Goal: Task Accomplishment & Management: Manage account settings

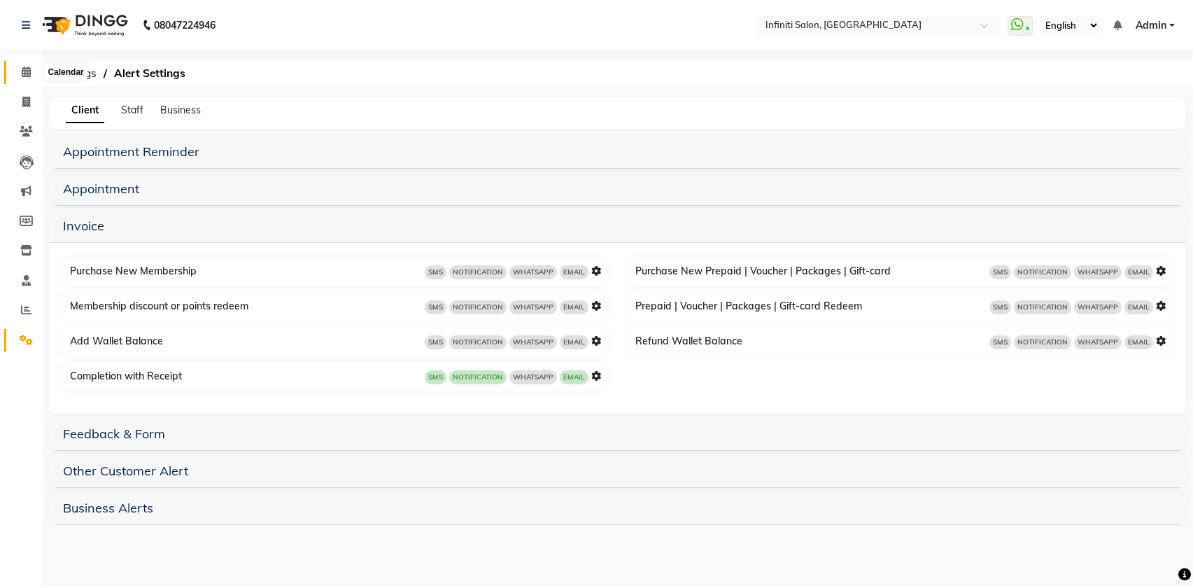
click at [22, 71] on icon at bounding box center [26, 71] width 9 height 10
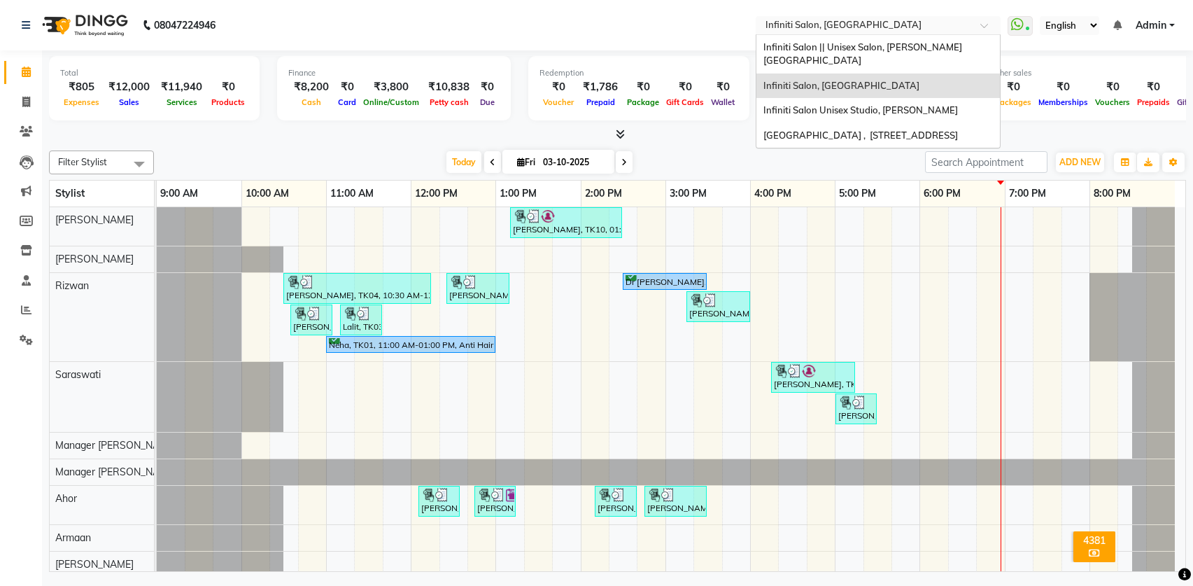
click at [839, 23] on input "text" at bounding box center [864, 27] width 203 height 14
click at [839, 55] on div "Infiniti Salon || Unisex Salon, [PERSON_NAME][GEOGRAPHIC_DATA]" at bounding box center [878, 54] width 244 height 38
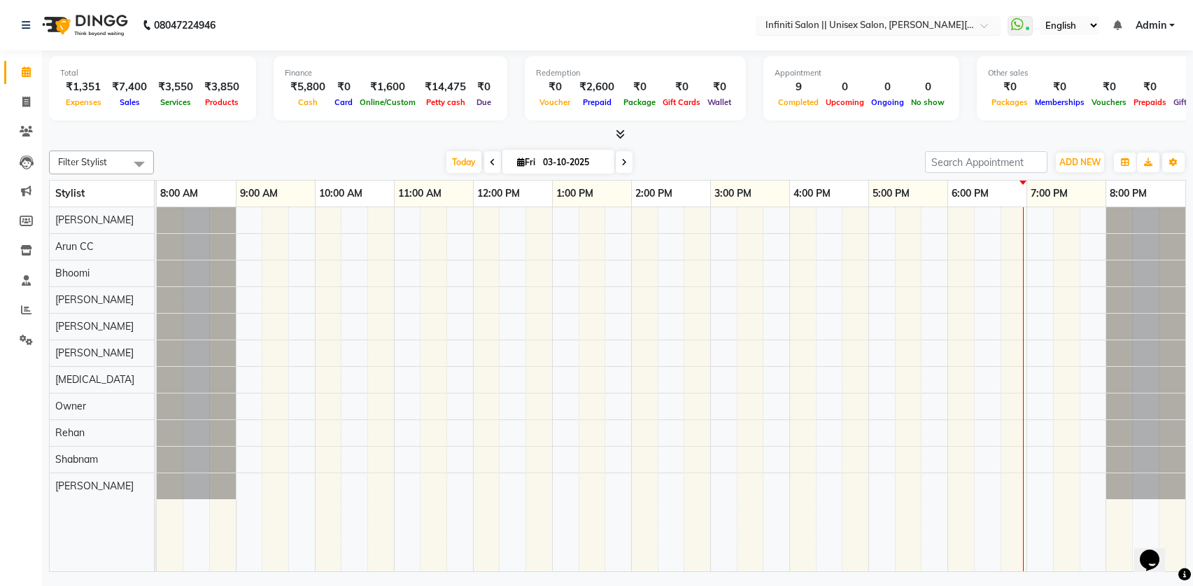
click at [882, 25] on input "text" at bounding box center [864, 27] width 203 height 14
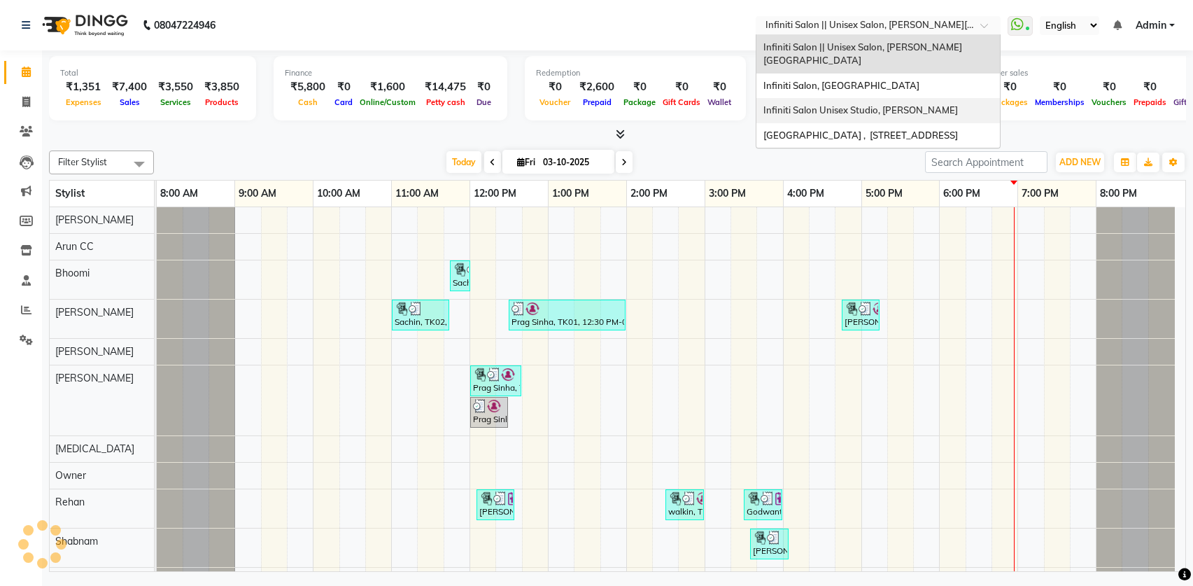
click at [877, 106] on div "Infiniti Salon Unisex Studio, [PERSON_NAME]" at bounding box center [878, 110] width 244 height 25
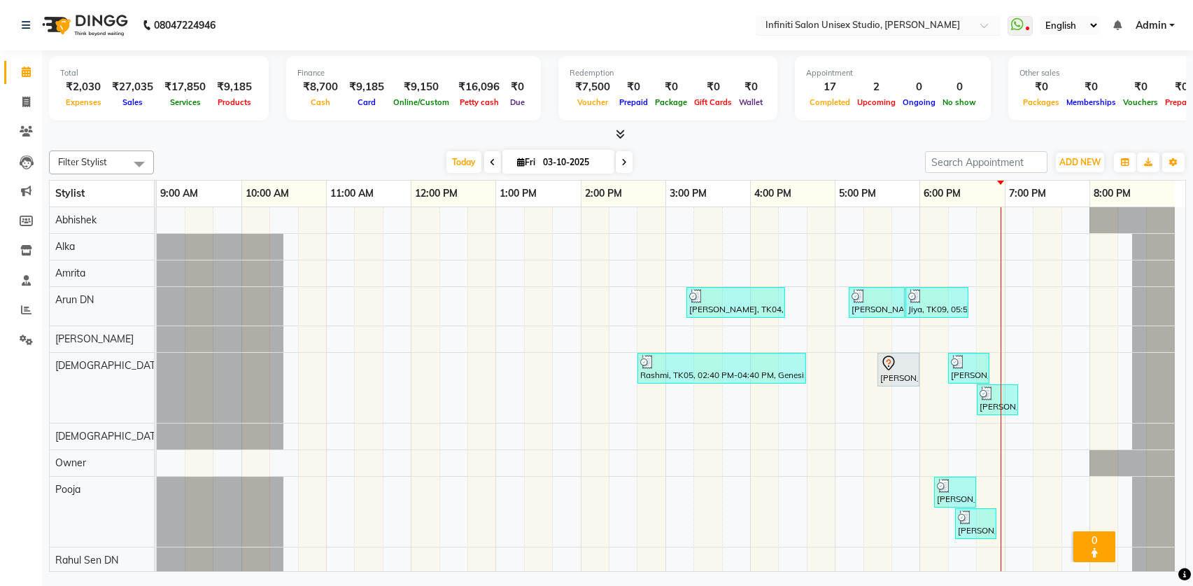
click at [894, 24] on input "text" at bounding box center [864, 27] width 203 height 14
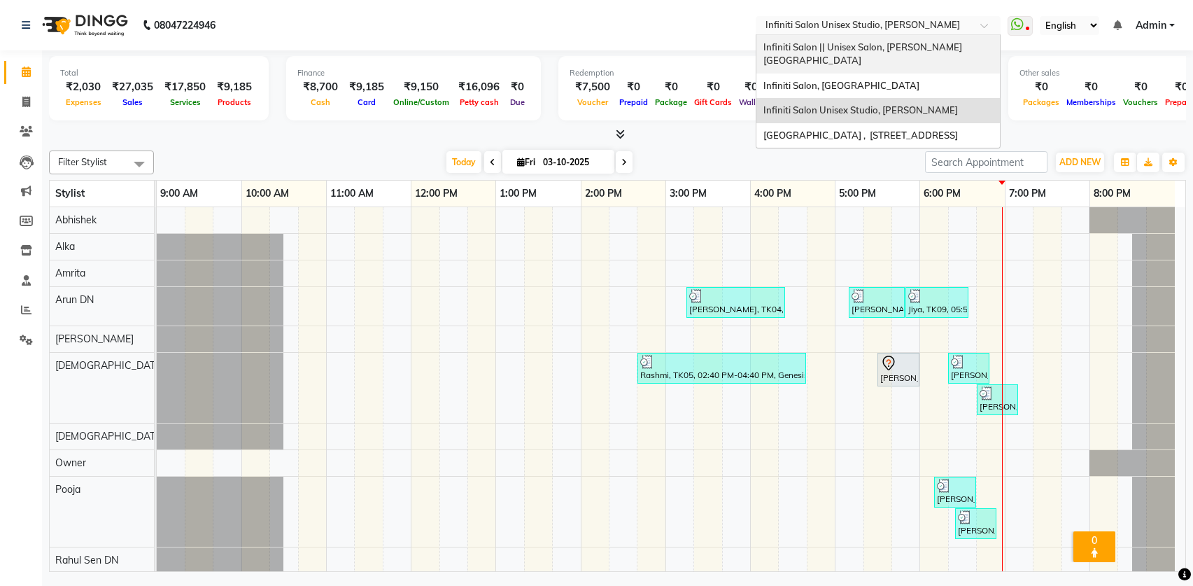
click at [880, 47] on span "Infiniti Salon || Unisex Salon, [PERSON_NAME][GEOGRAPHIC_DATA]" at bounding box center [862, 53] width 199 height 25
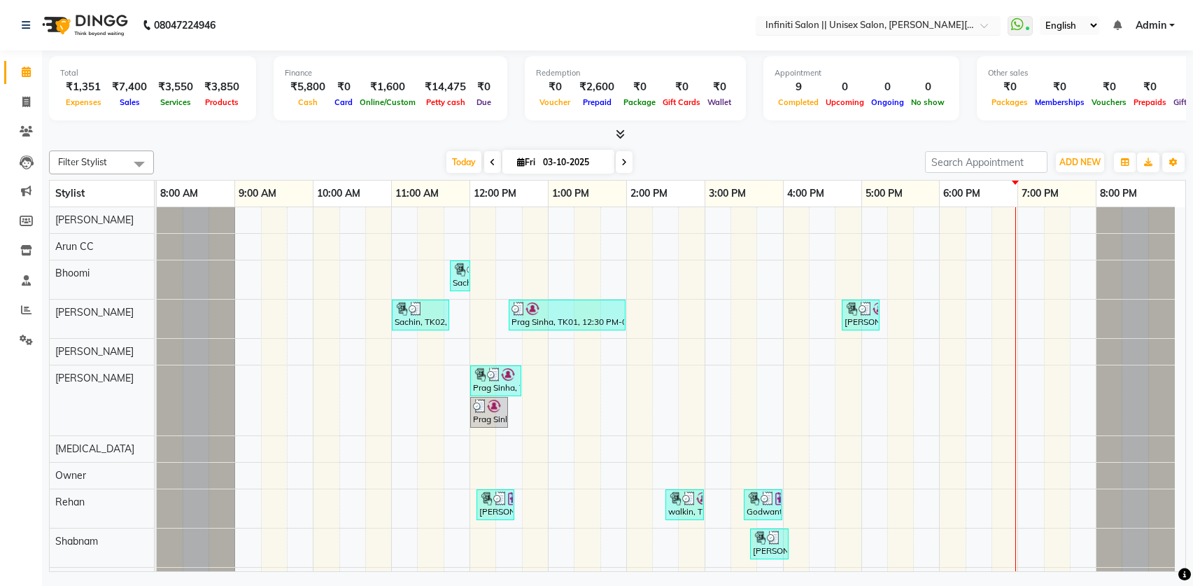
click at [885, 28] on input "text" at bounding box center [864, 27] width 203 height 14
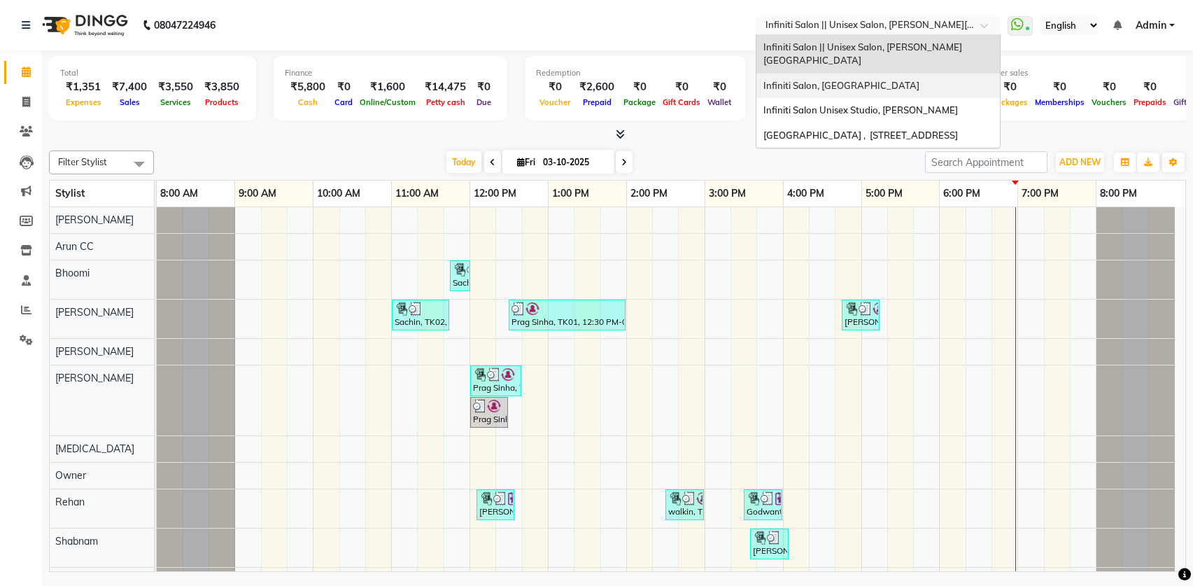
click at [885, 80] on span "Infiniti Salon, [GEOGRAPHIC_DATA]" at bounding box center [841, 85] width 156 height 11
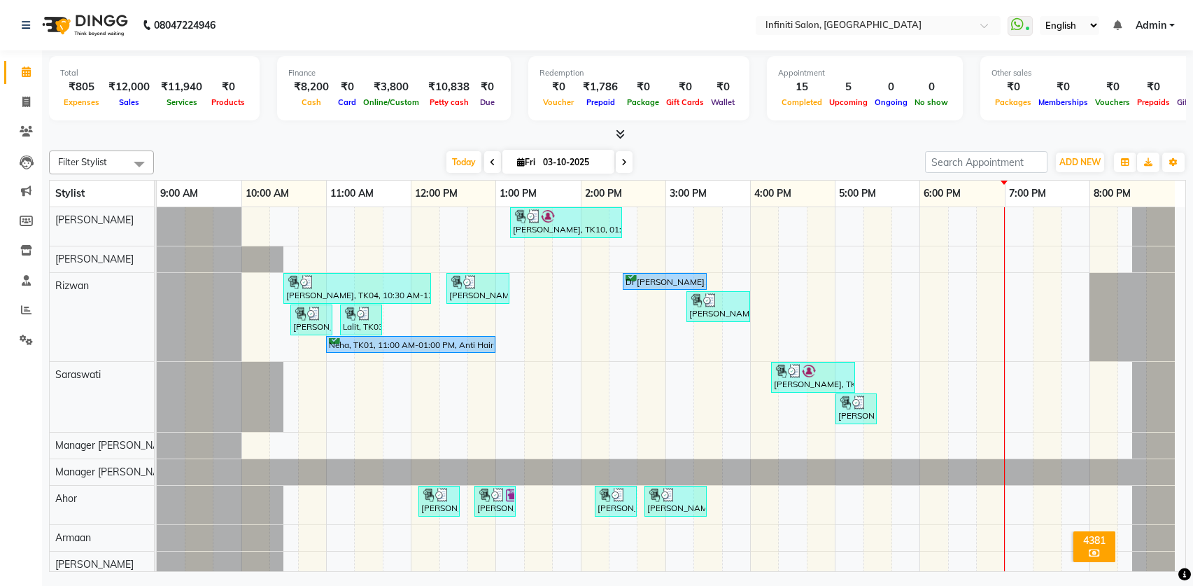
click at [623, 134] on icon at bounding box center [620, 134] width 9 height 10
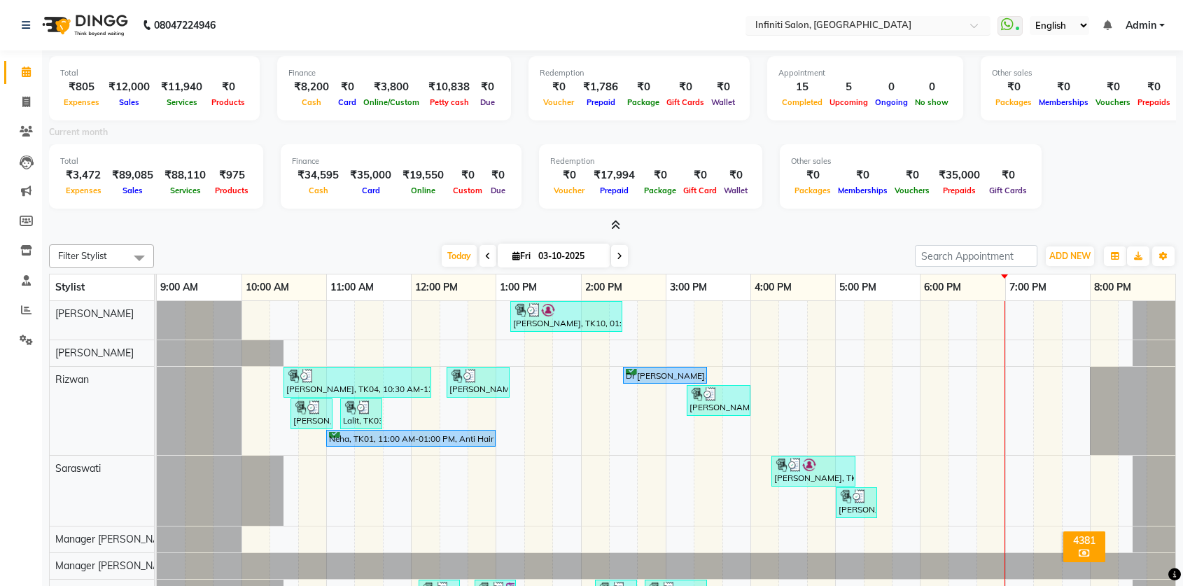
click at [787, 29] on input "text" at bounding box center [853, 27] width 203 height 14
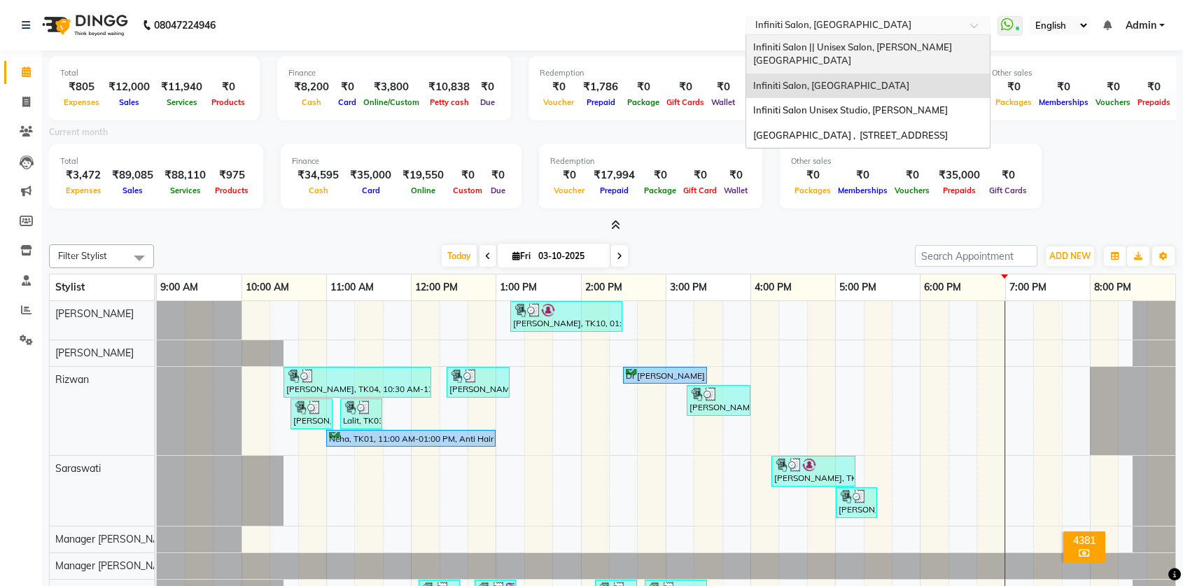
click at [844, 43] on span "Infiniti Salon || Unisex Salon, [PERSON_NAME][GEOGRAPHIC_DATA]" at bounding box center [852, 53] width 199 height 25
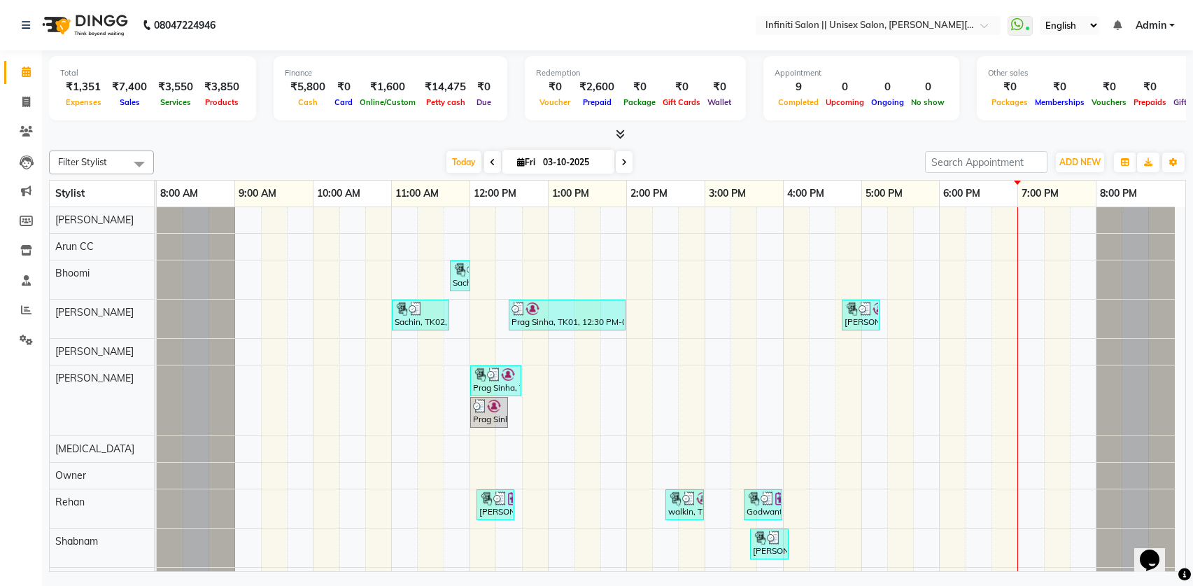
click at [621, 135] on icon at bounding box center [620, 134] width 9 height 10
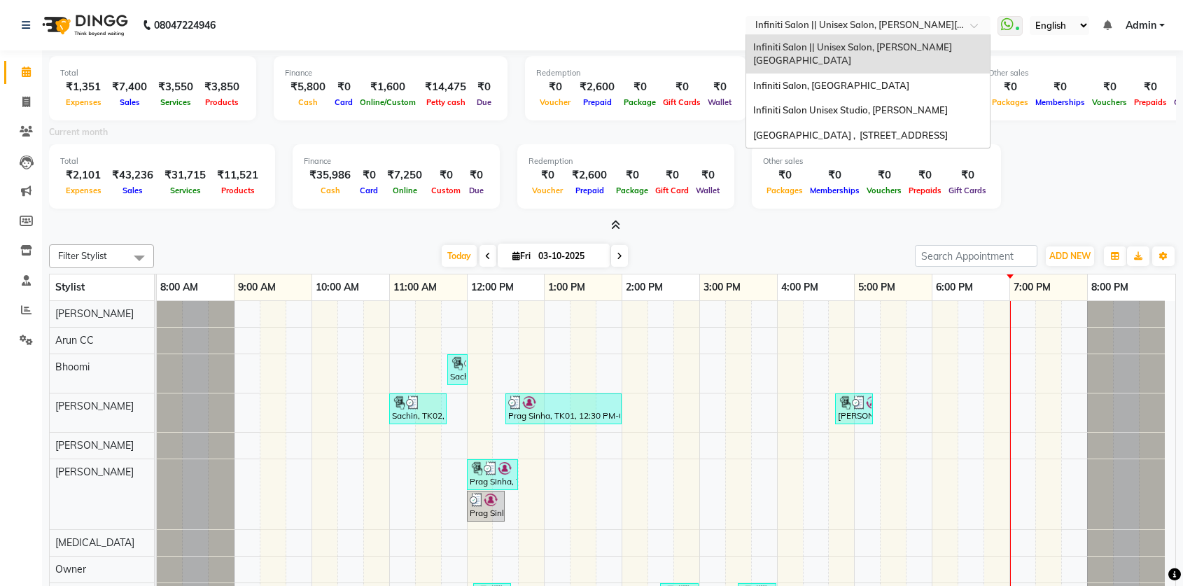
click at [868, 22] on input "text" at bounding box center [853, 27] width 203 height 14
click at [840, 80] on span "Infiniti Salon, [GEOGRAPHIC_DATA]" at bounding box center [831, 85] width 156 height 11
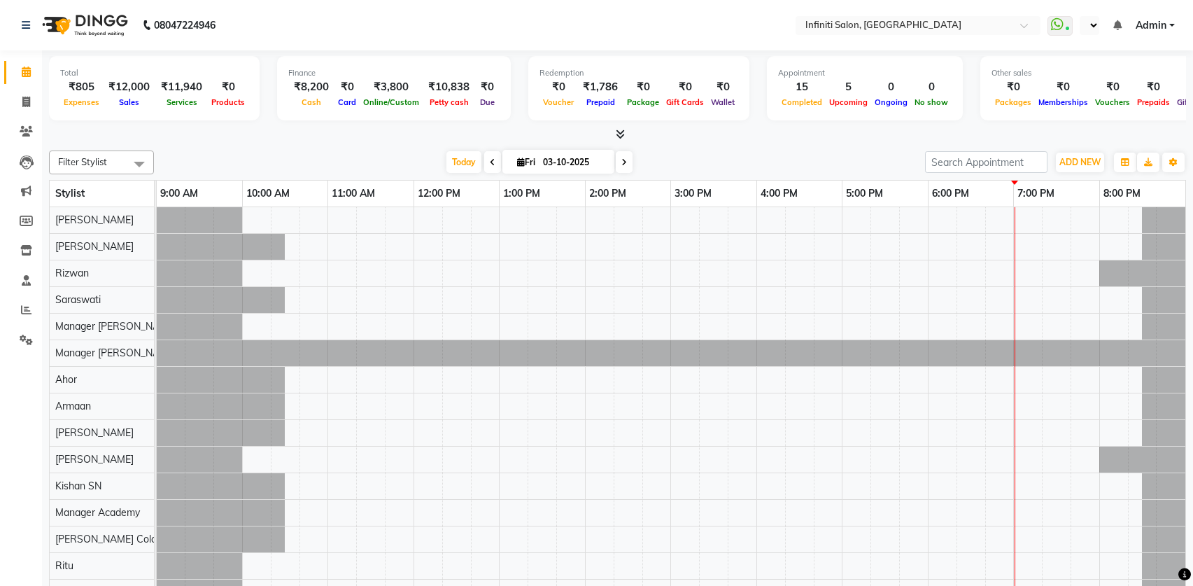
select select "en"
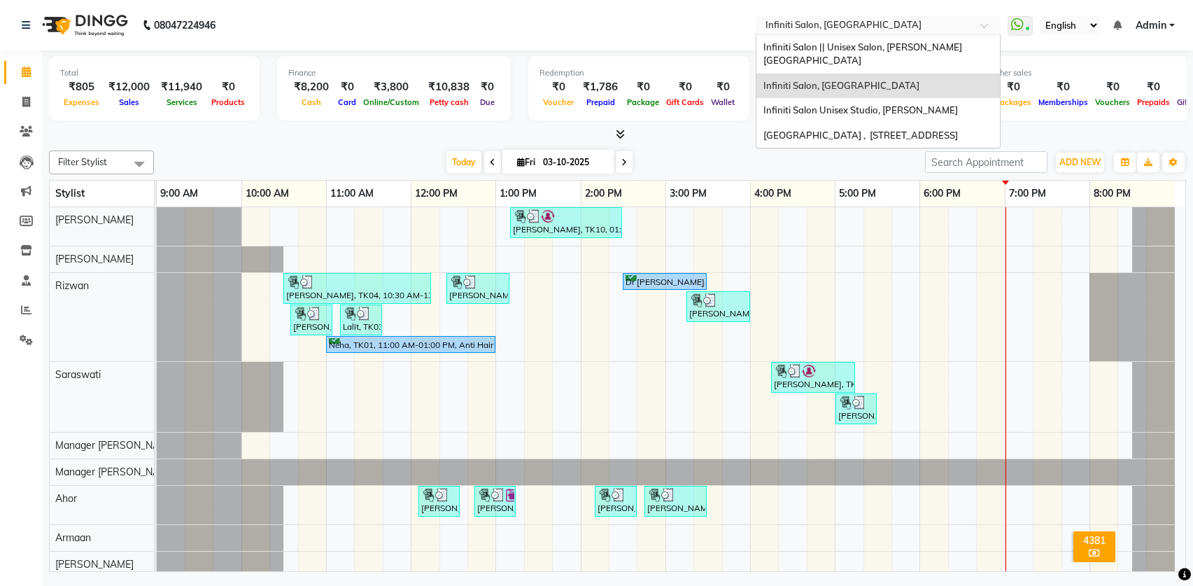
click at [821, 25] on input "text" at bounding box center [864, 27] width 203 height 14
click at [825, 104] on span "Infiniti Salon Unisex Studio, [PERSON_NAME]" at bounding box center [860, 109] width 195 height 11
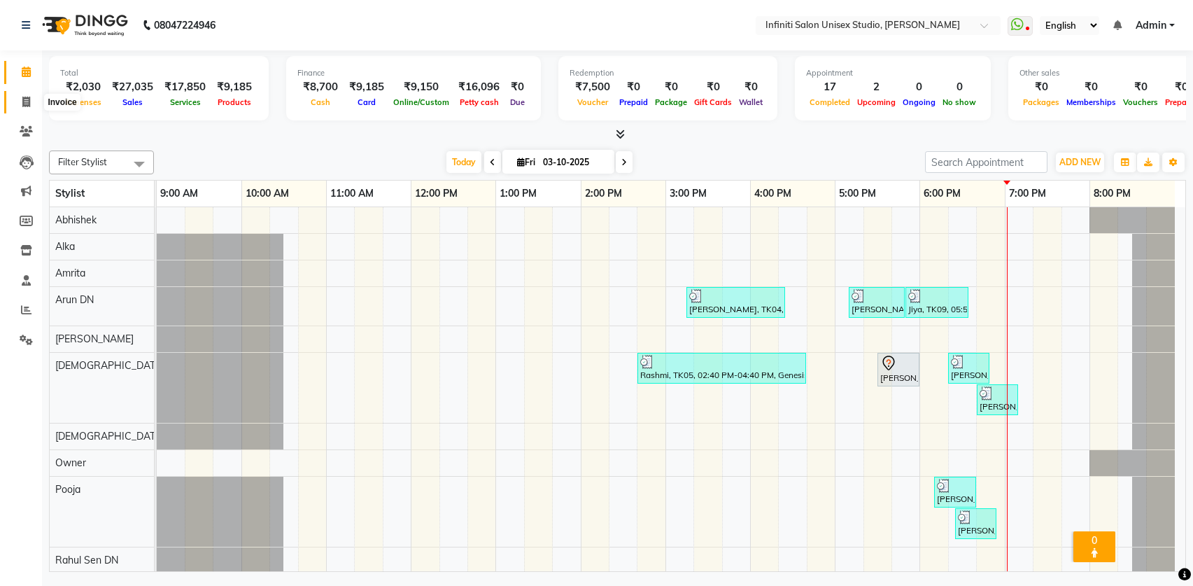
click at [26, 98] on icon at bounding box center [26, 102] width 8 height 10
select select "service"
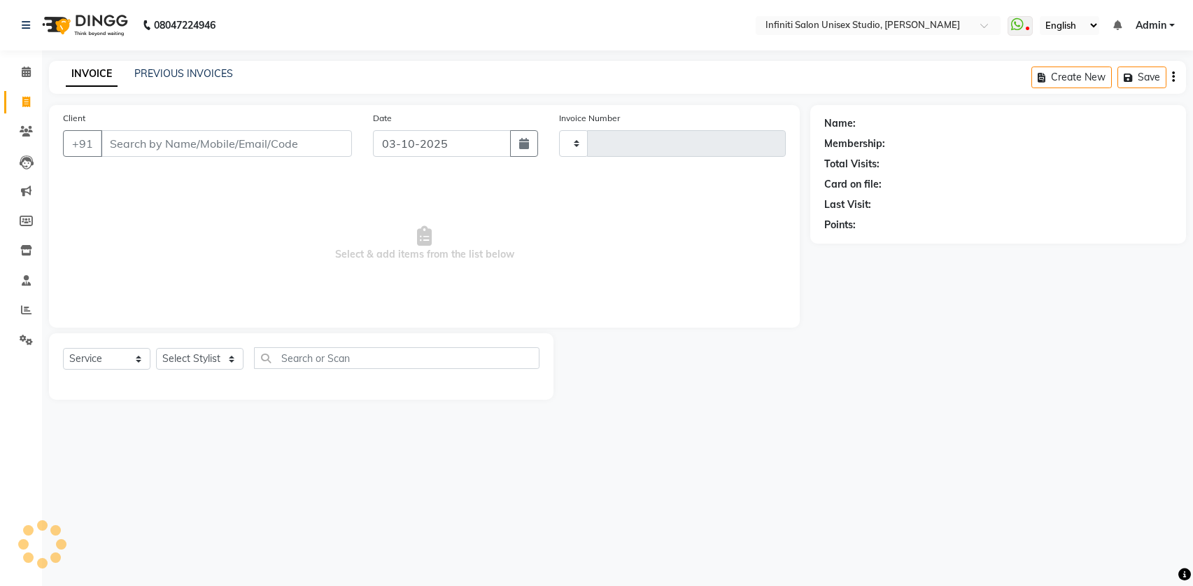
type input "2210"
select select "6511"
click at [142, 73] on link "PREVIOUS INVOICES" at bounding box center [183, 73] width 99 height 13
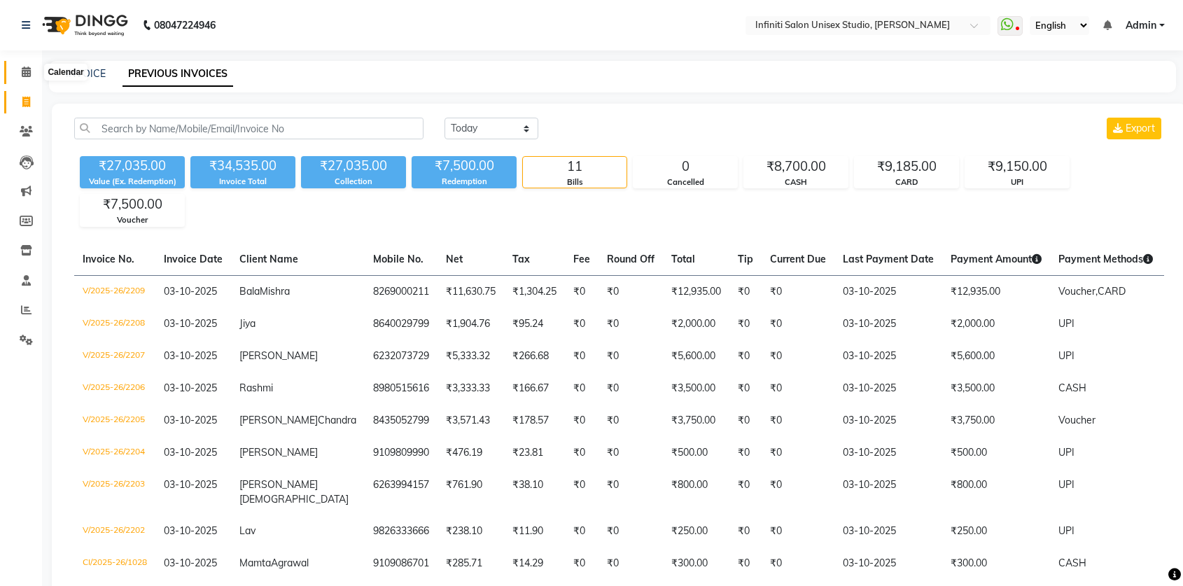
click at [31, 72] on span at bounding box center [26, 72] width 24 height 16
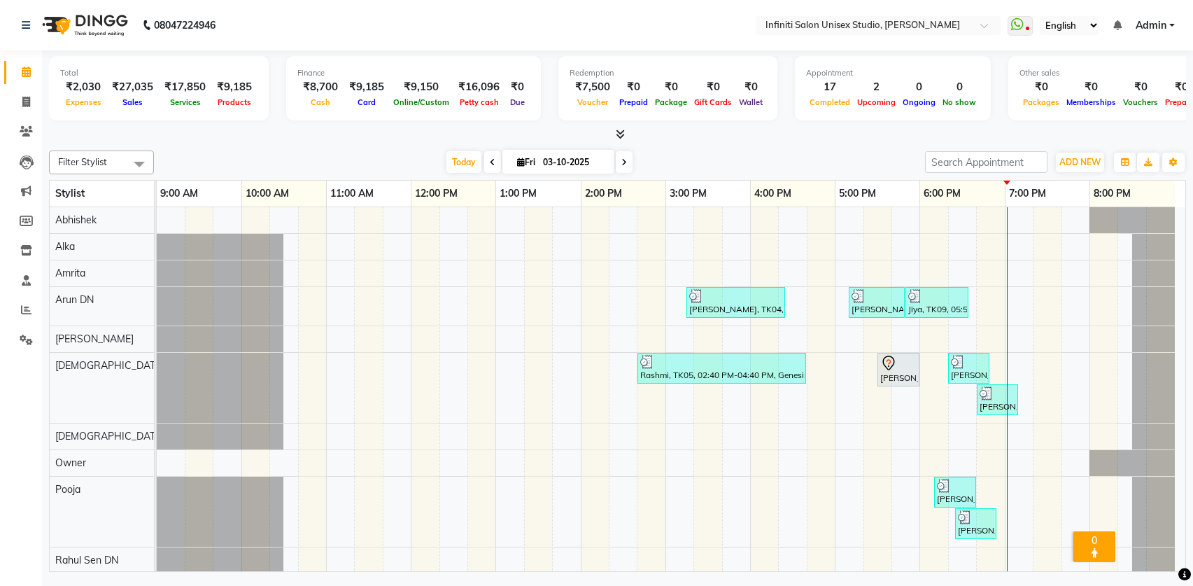
click at [618, 129] on icon at bounding box center [620, 134] width 9 height 10
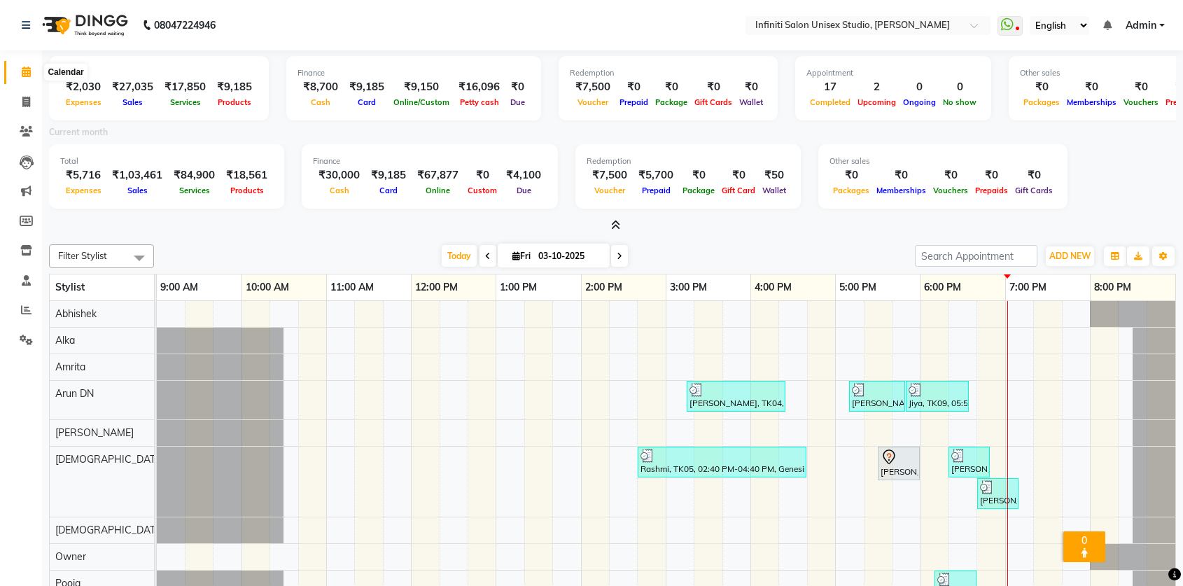
click at [31, 69] on icon at bounding box center [26, 71] width 9 height 10
click at [29, 103] on icon at bounding box center [26, 102] width 8 height 10
select select "service"
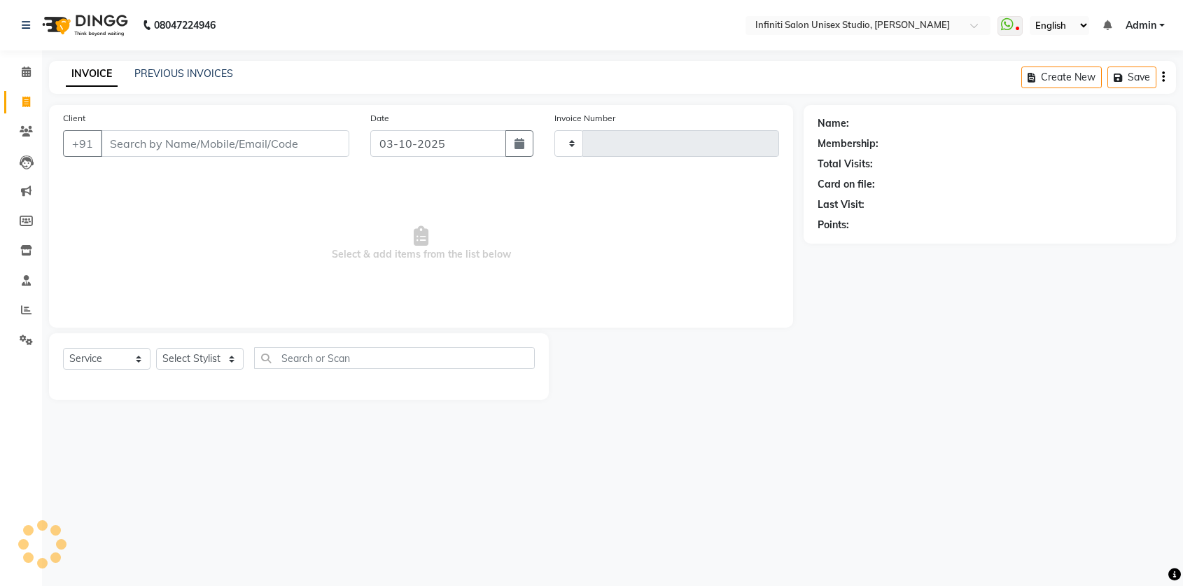
type input "2210"
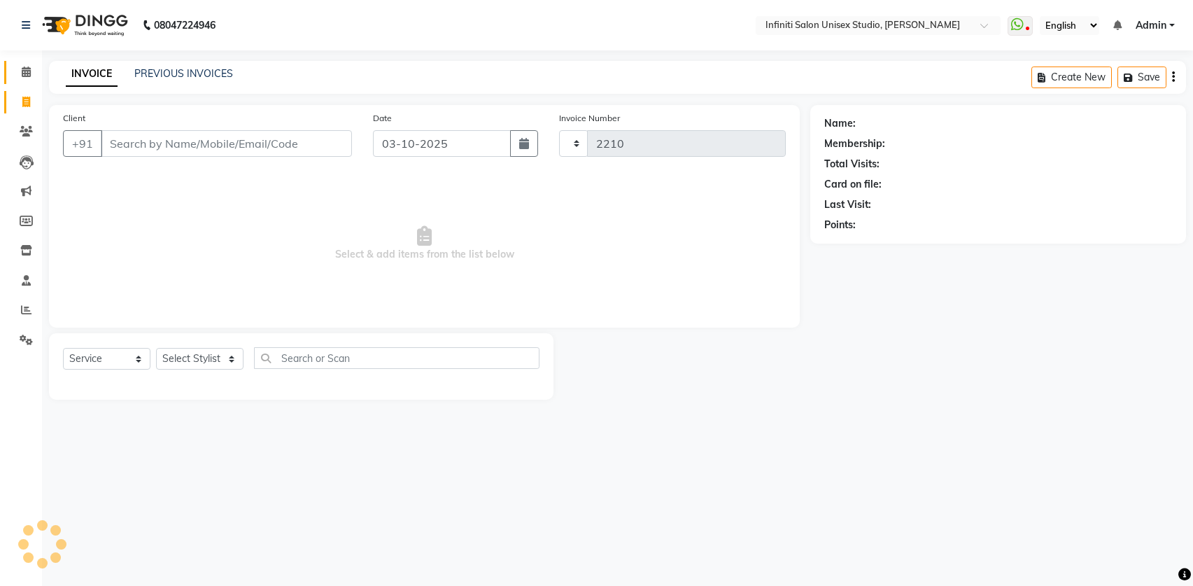
select select "6511"
click at [913, 29] on input "text" at bounding box center [864, 27] width 203 height 14
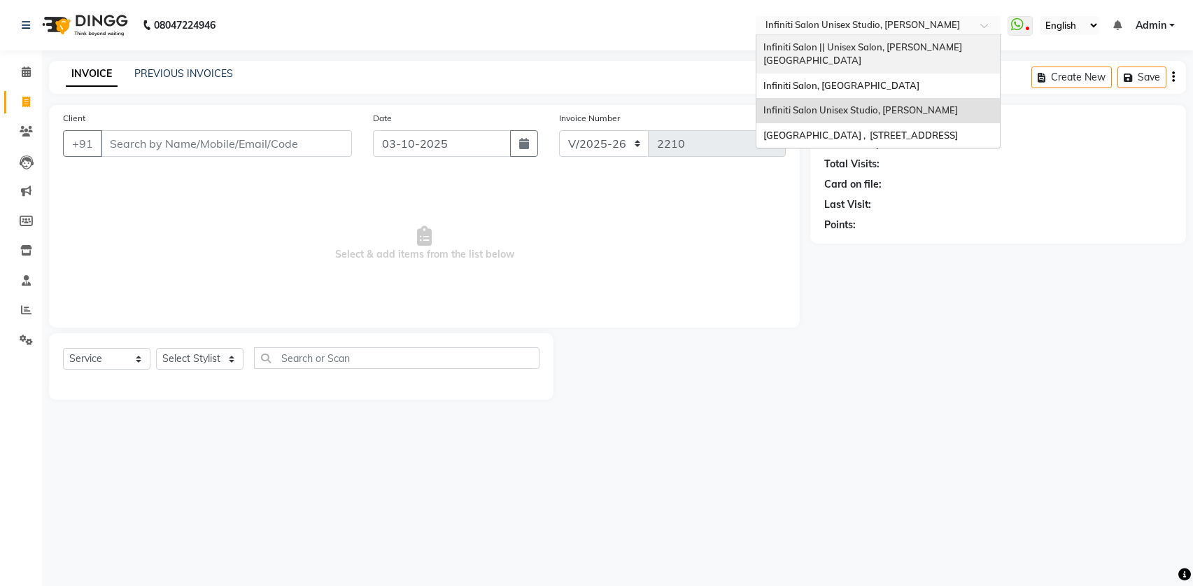
click at [907, 50] on span "Infiniti Salon || Unisex Salon, [PERSON_NAME][GEOGRAPHIC_DATA]" at bounding box center [862, 53] width 199 height 25
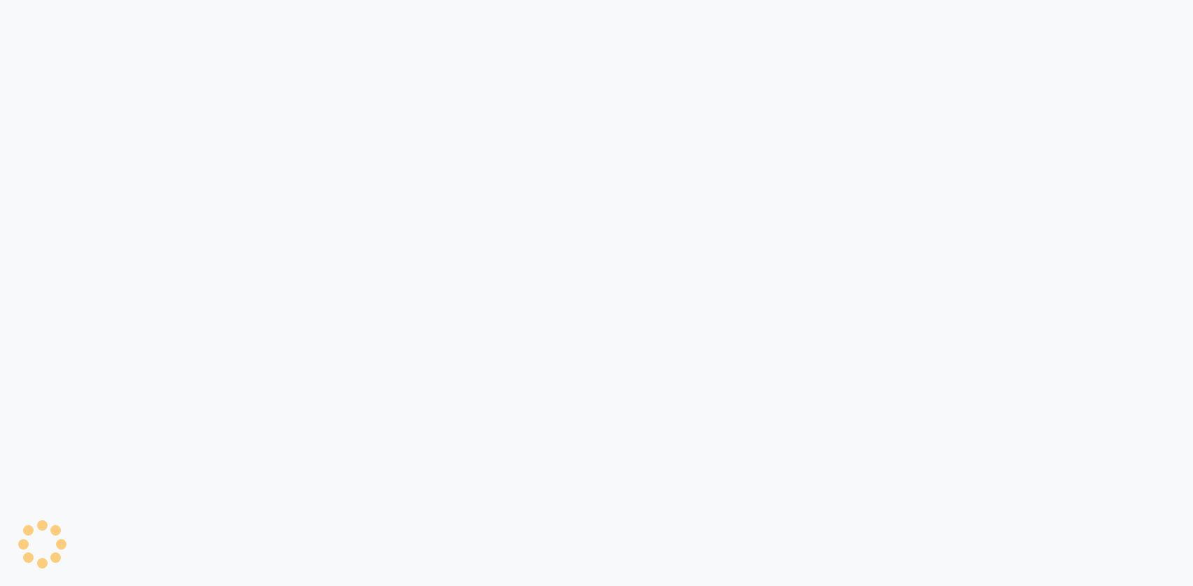
select select "service"
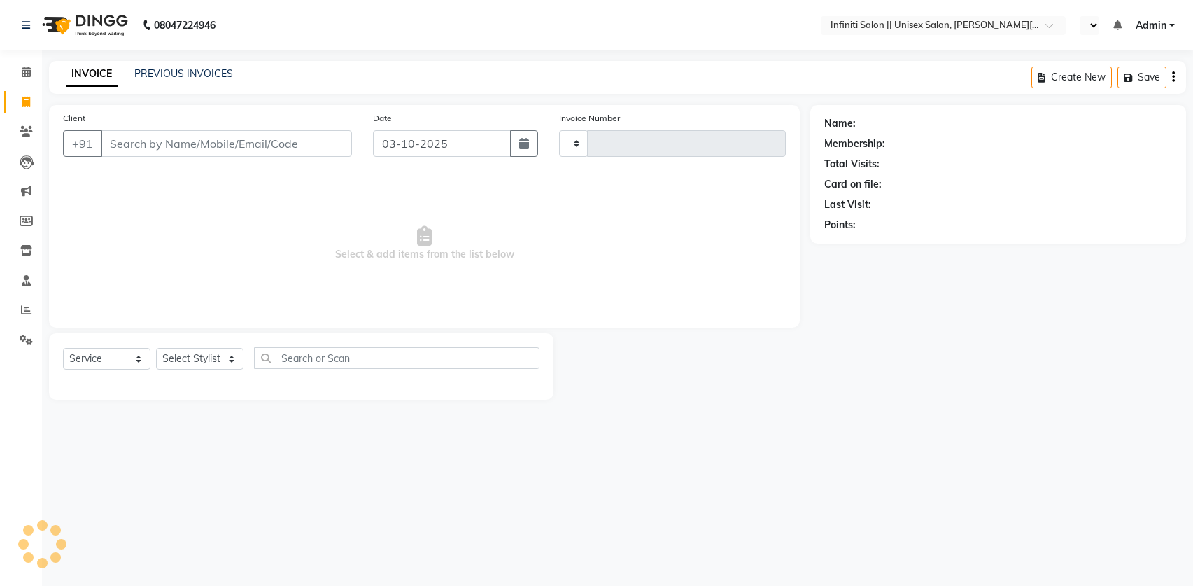
type input "1139"
select select "8233"
select select "en"
click at [182, 76] on link "PREVIOUS INVOICES" at bounding box center [183, 73] width 99 height 13
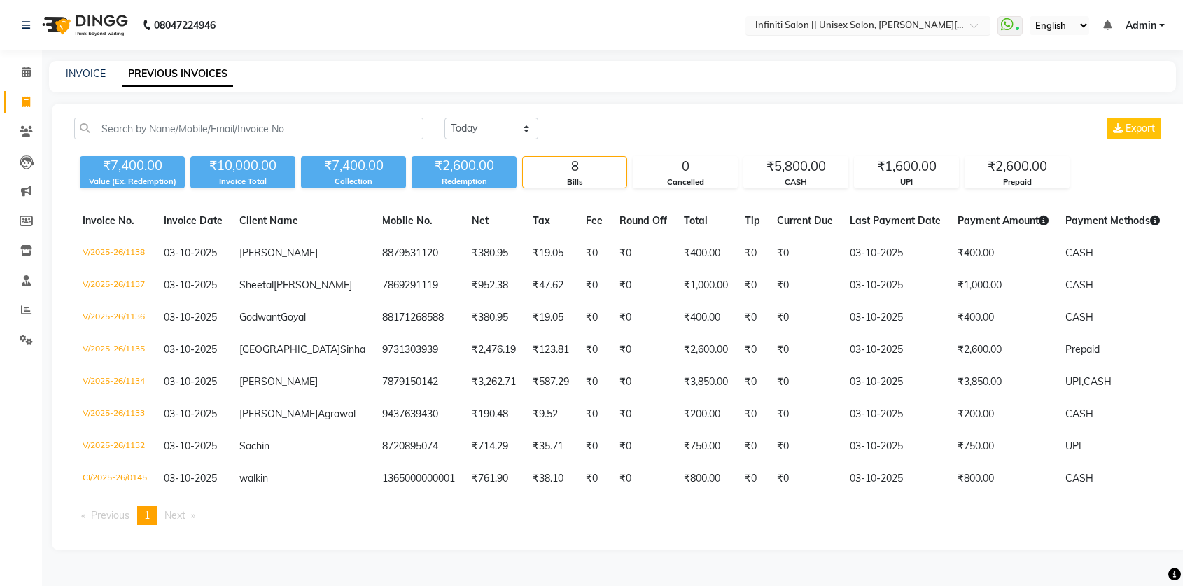
click at [856, 24] on input "text" at bounding box center [853, 27] width 203 height 14
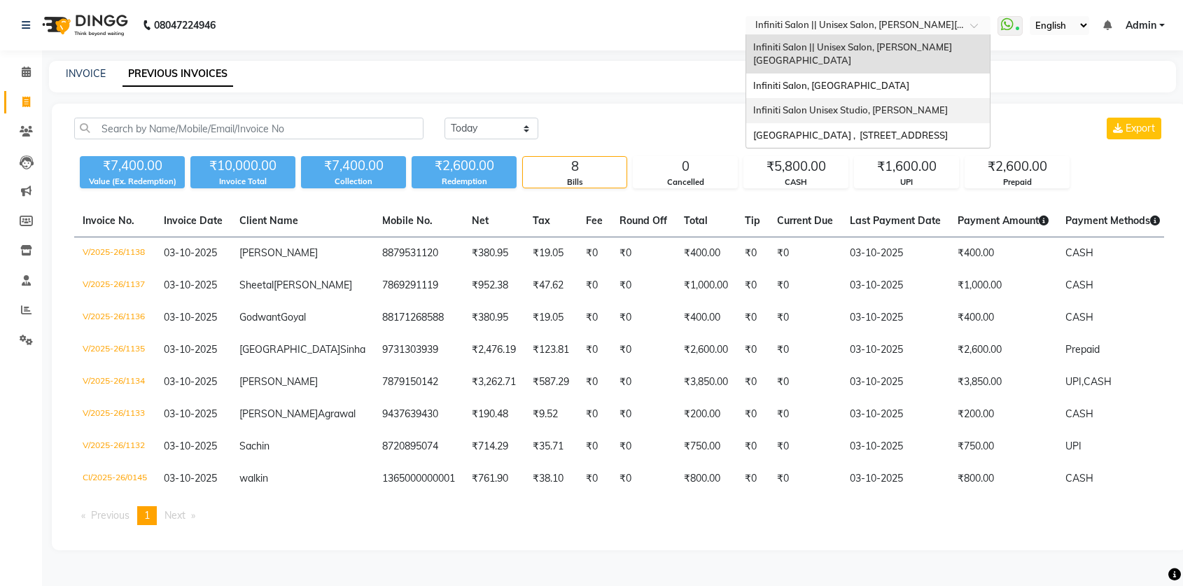
click at [861, 104] on span "Infiniti Salon Unisex Studio, [PERSON_NAME]" at bounding box center [850, 109] width 195 height 11
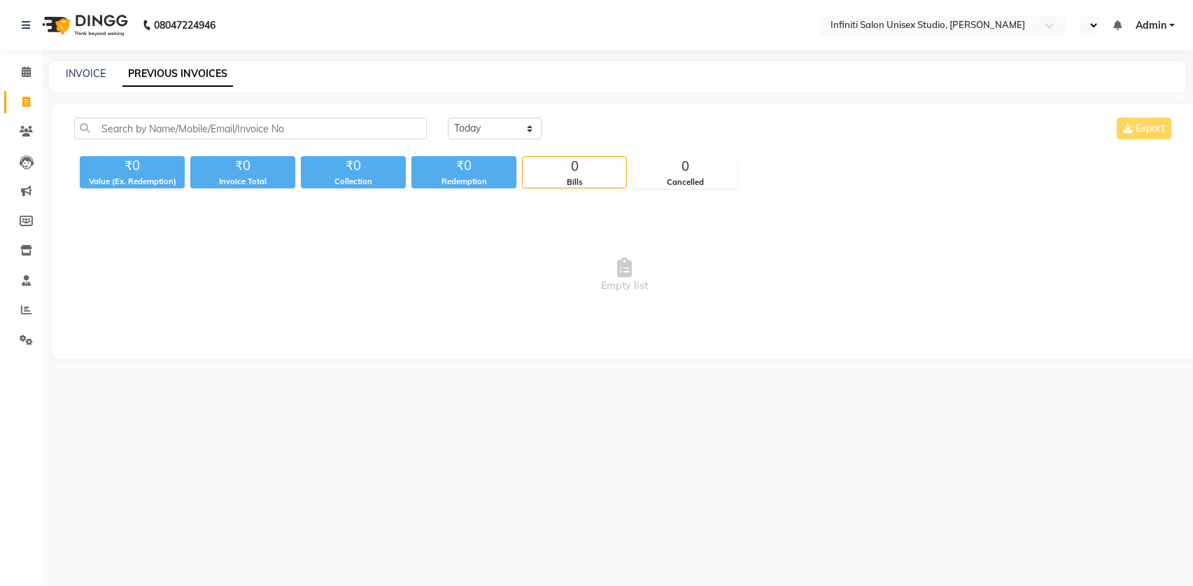
click at [864, 22] on input "text" at bounding box center [929, 27] width 203 height 14
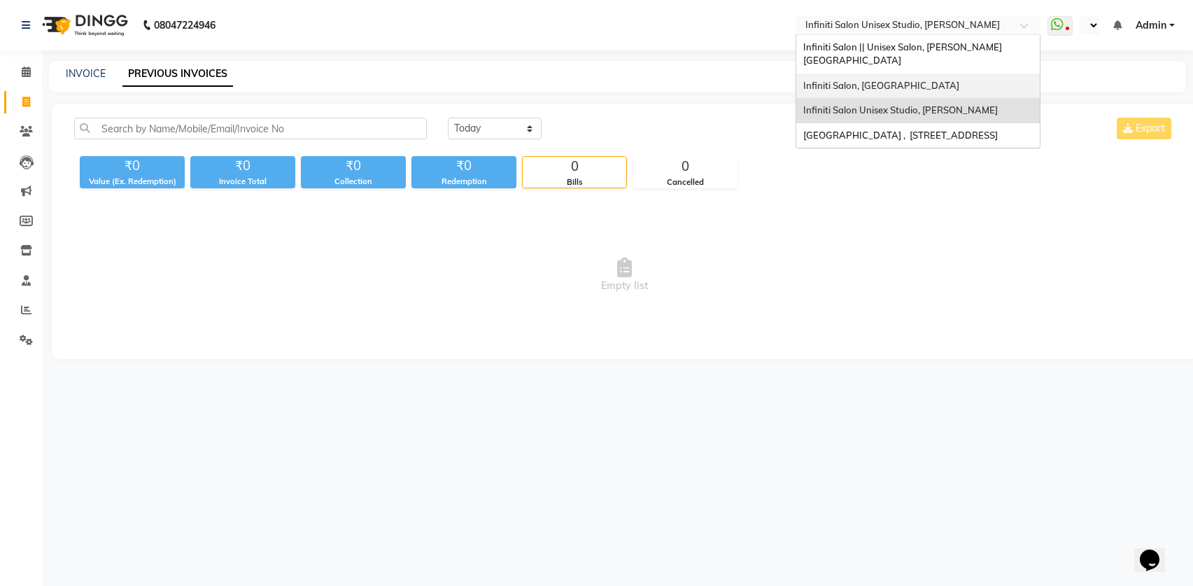
click at [870, 80] on span "Infiniti Salon, [GEOGRAPHIC_DATA]" at bounding box center [881, 85] width 156 height 11
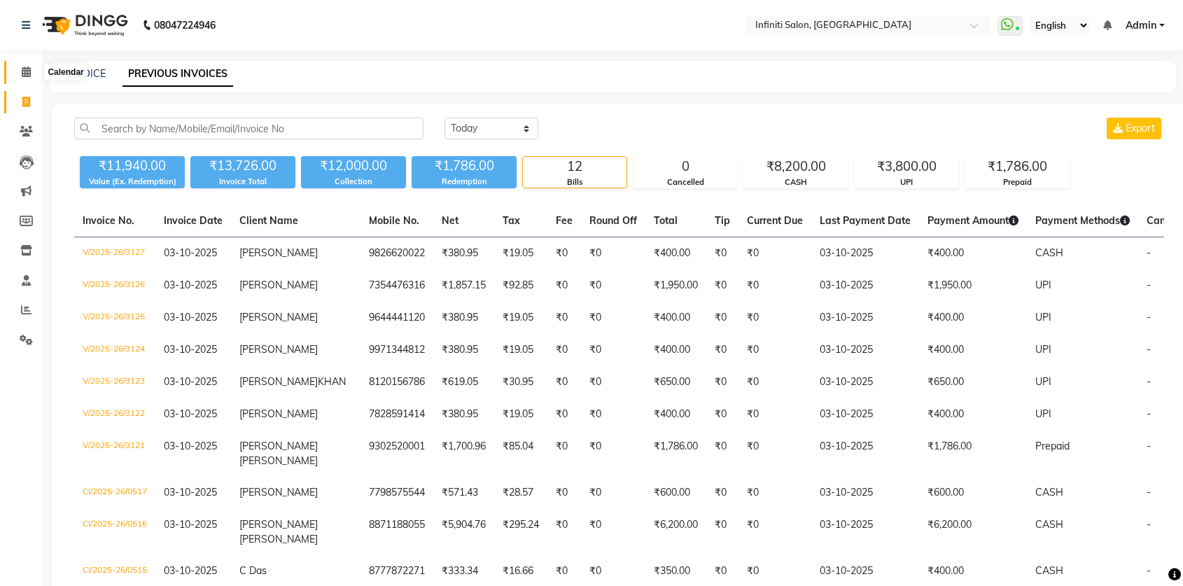
click at [31, 75] on span at bounding box center [26, 72] width 24 height 16
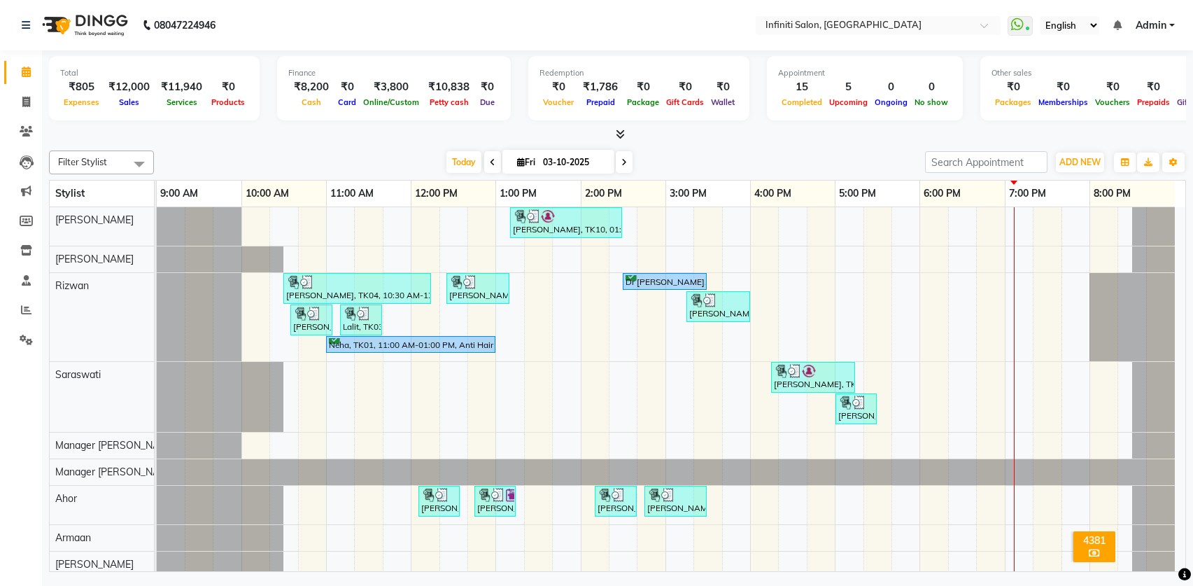
click at [616, 134] on icon at bounding box center [620, 134] width 9 height 10
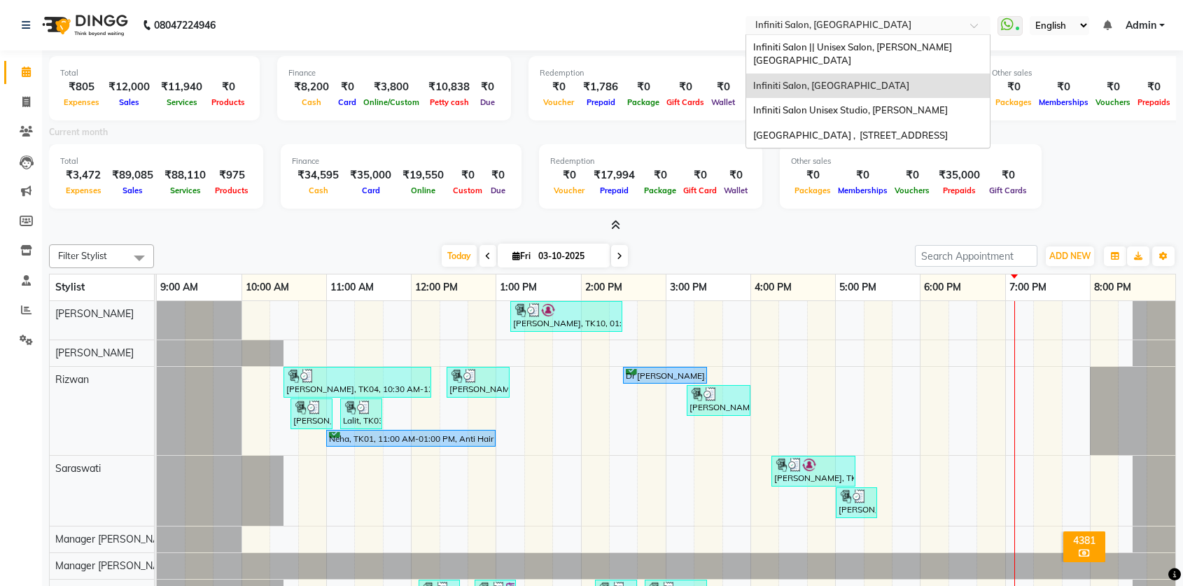
click at [863, 24] on input "text" at bounding box center [853, 27] width 203 height 14
click at [856, 104] on span "Infiniti Salon Unisex Studio, [PERSON_NAME]" at bounding box center [850, 109] width 195 height 11
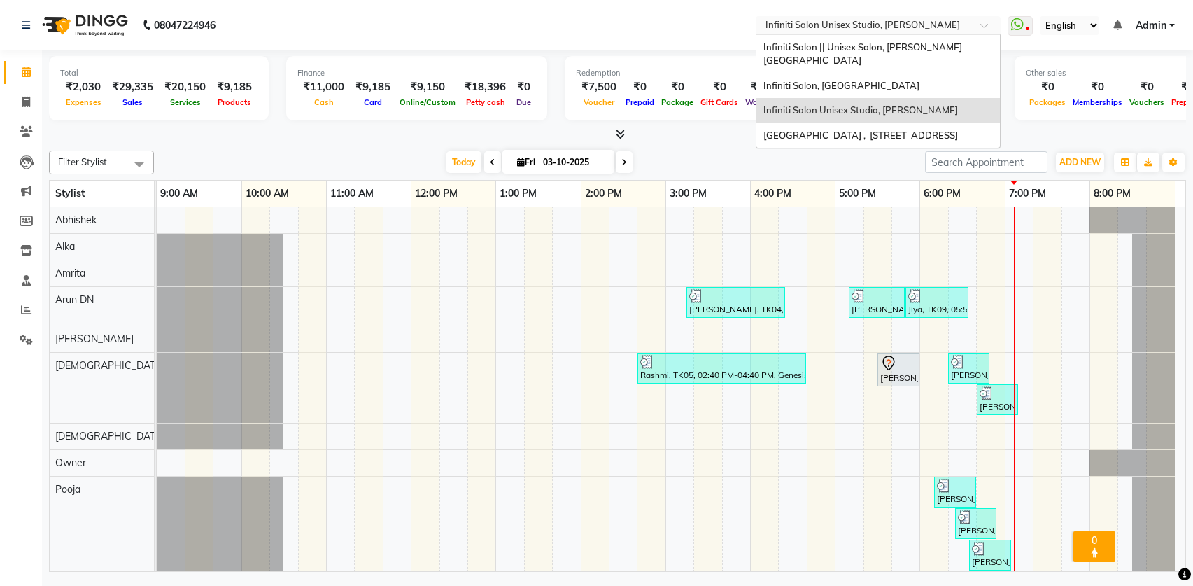
click at [887, 22] on input "text" at bounding box center [864, 27] width 203 height 14
click at [886, 54] on div "Infiniti Salon || Unisex Salon, [PERSON_NAME][GEOGRAPHIC_DATA]" at bounding box center [878, 54] width 244 height 38
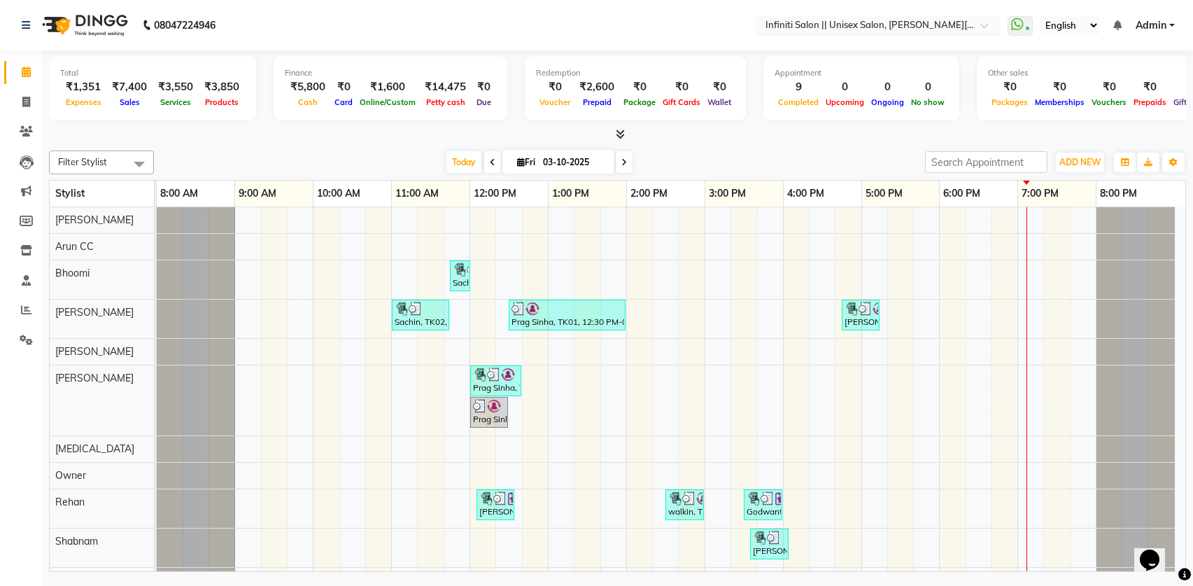
click at [869, 27] on input "text" at bounding box center [864, 27] width 203 height 14
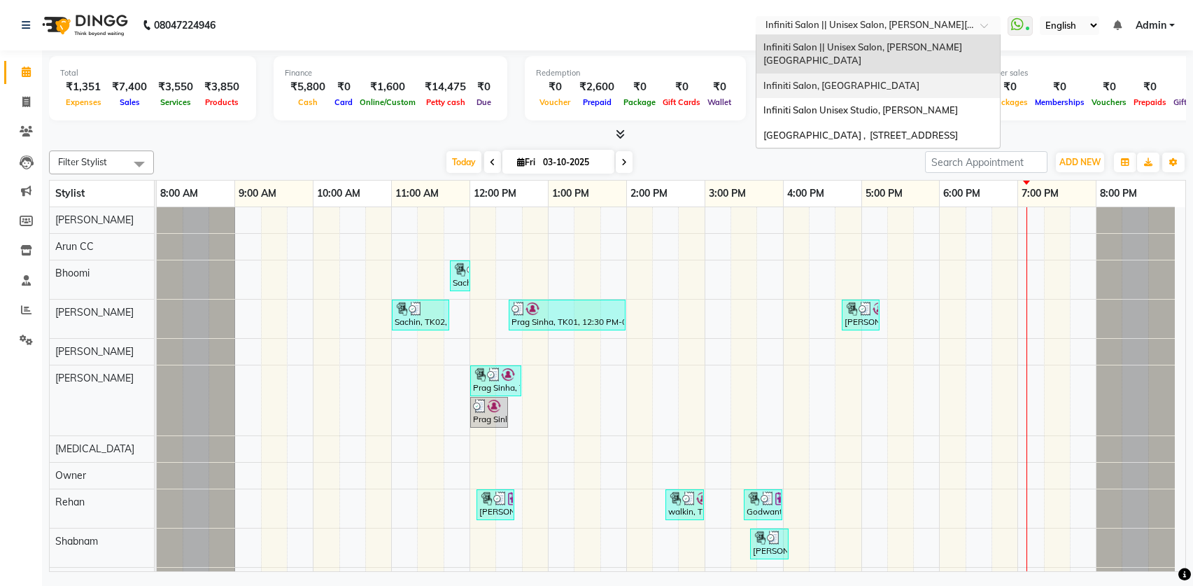
click at [861, 80] on span "Infiniti Salon, [GEOGRAPHIC_DATA]" at bounding box center [841, 85] width 156 height 11
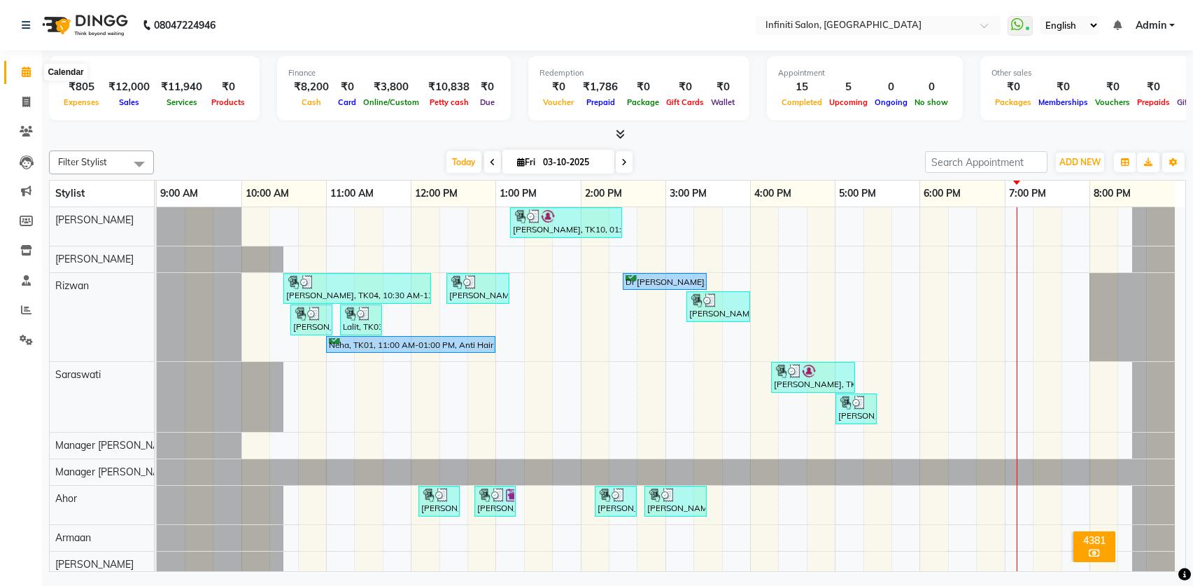
click at [32, 75] on span at bounding box center [26, 72] width 24 height 16
click at [815, 31] on input "text" at bounding box center [864, 27] width 203 height 14
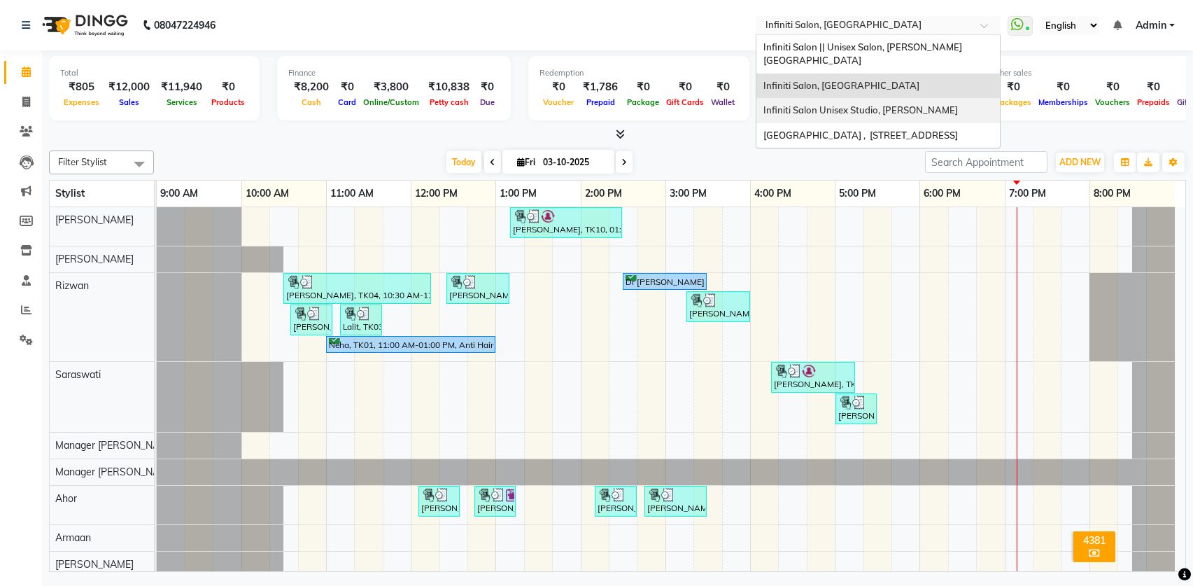
click at [800, 104] on span "Infiniti Salon Unisex Studio, [PERSON_NAME]" at bounding box center [860, 109] width 195 height 11
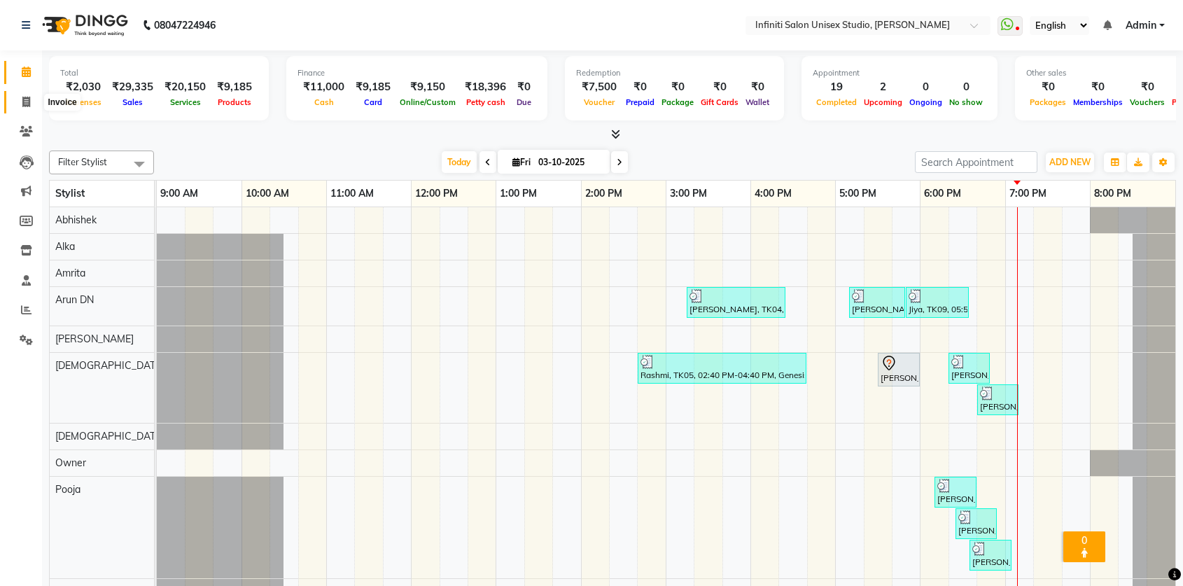
click at [28, 102] on icon at bounding box center [26, 102] width 8 height 10
select select "service"
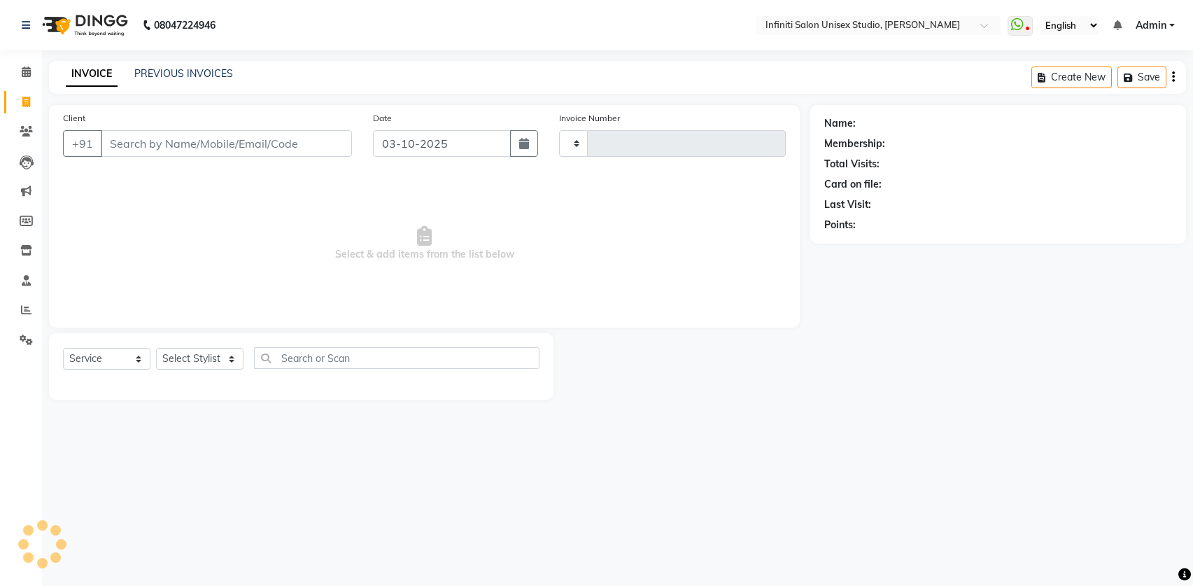
type input "2210"
select select "6511"
click at [172, 76] on link "PREVIOUS INVOICES" at bounding box center [183, 73] width 99 height 13
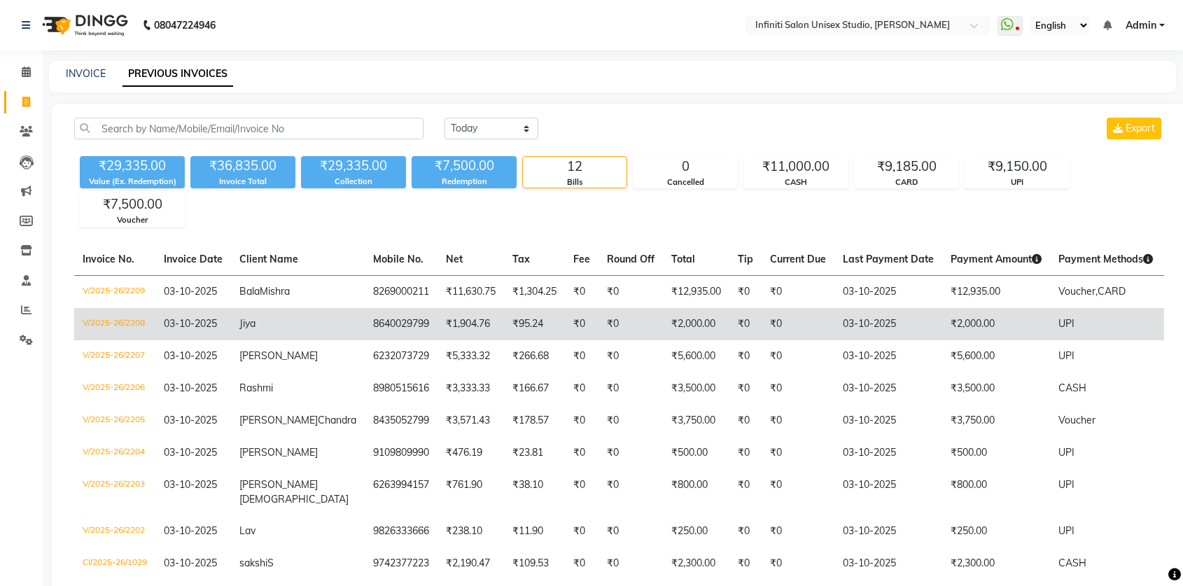
click at [95, 319] on td "V/2025-26/2208" at bounding box center [114, 324] width 81 height 32
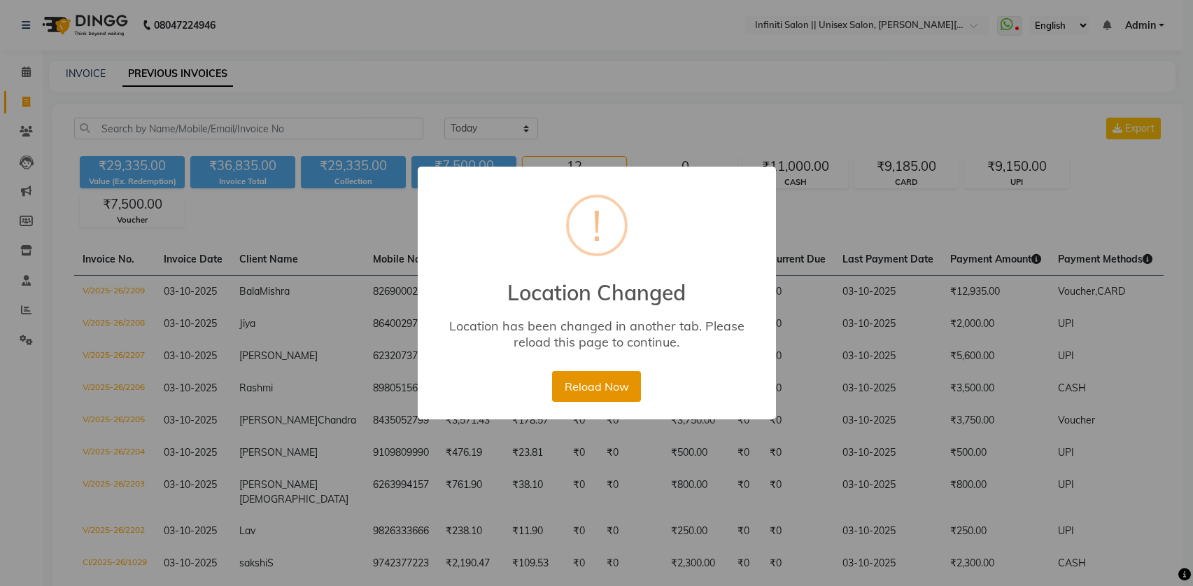
click at [605, 376] on button "Reload Now" at bounding box center [596, 386] width 89 height 31
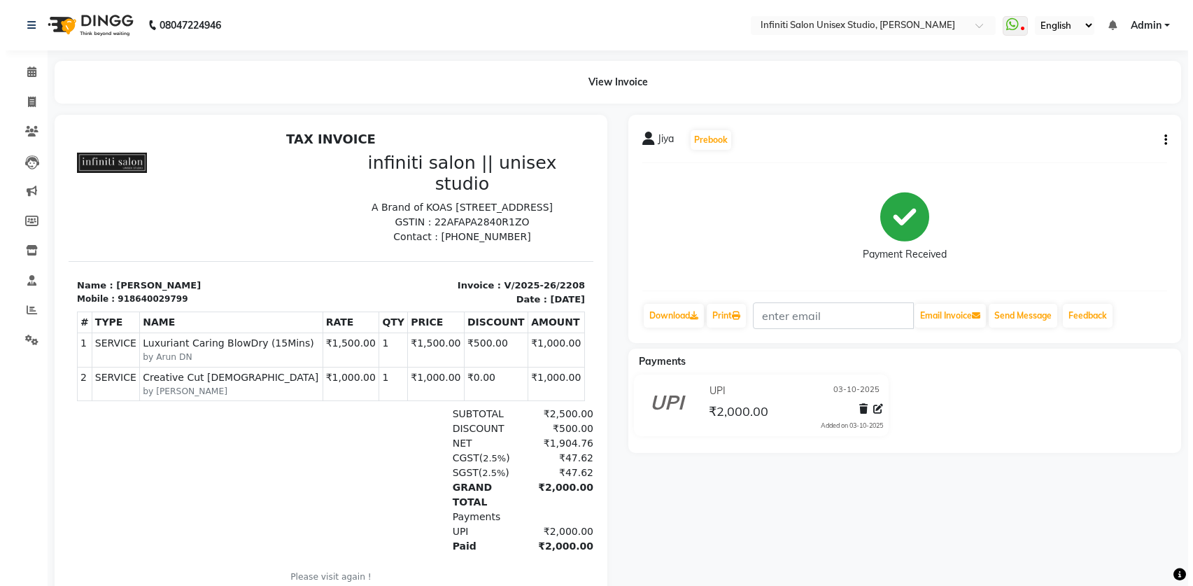
scroll to position [11, 0]
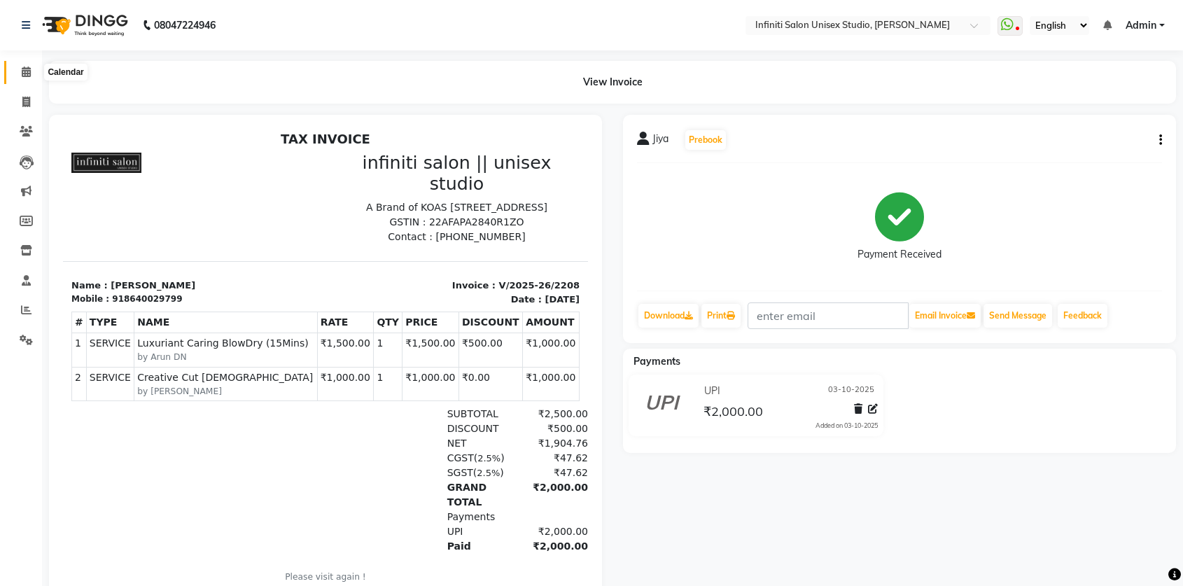
click at [23, 68] on icon at bounding box center [26, 71] width 9 height 10
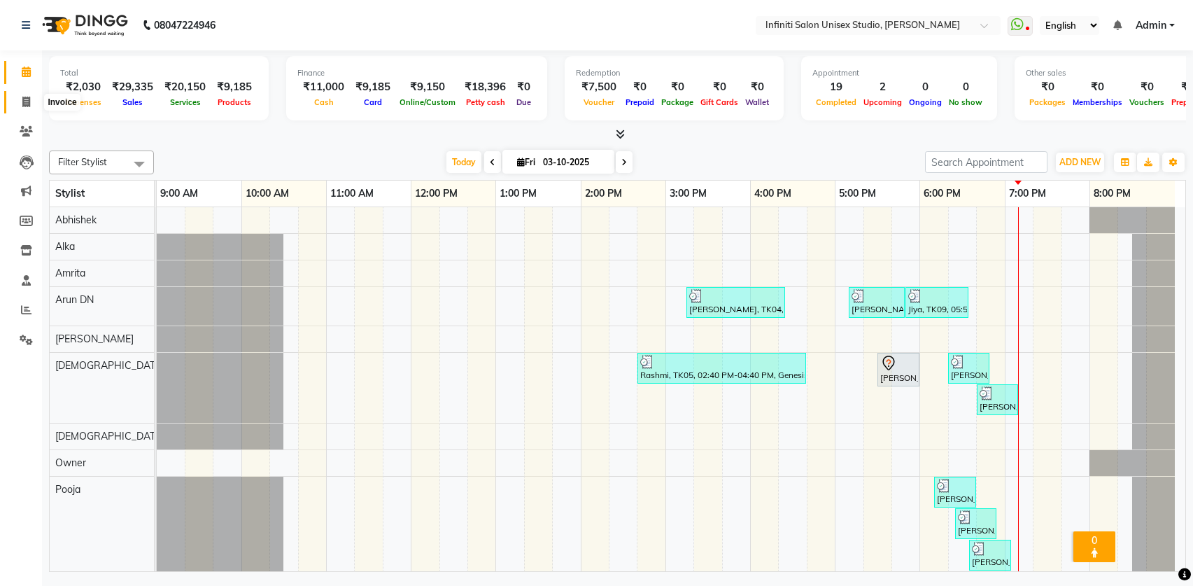
click at [34, 99] on span at bounding box center [26, 102] width 24 height 16
select select "service"
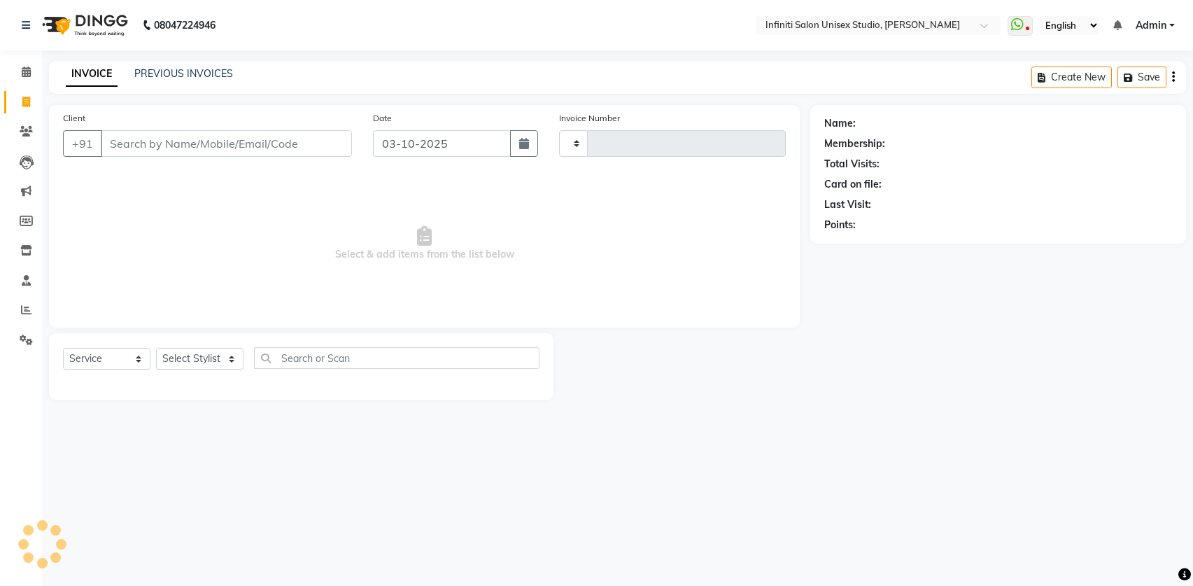
type input "2210"
select select "6511"
click at [195, 77] on link "PREVIOUS INVOICES" at bounding box center [183, 73] width 99 height 13
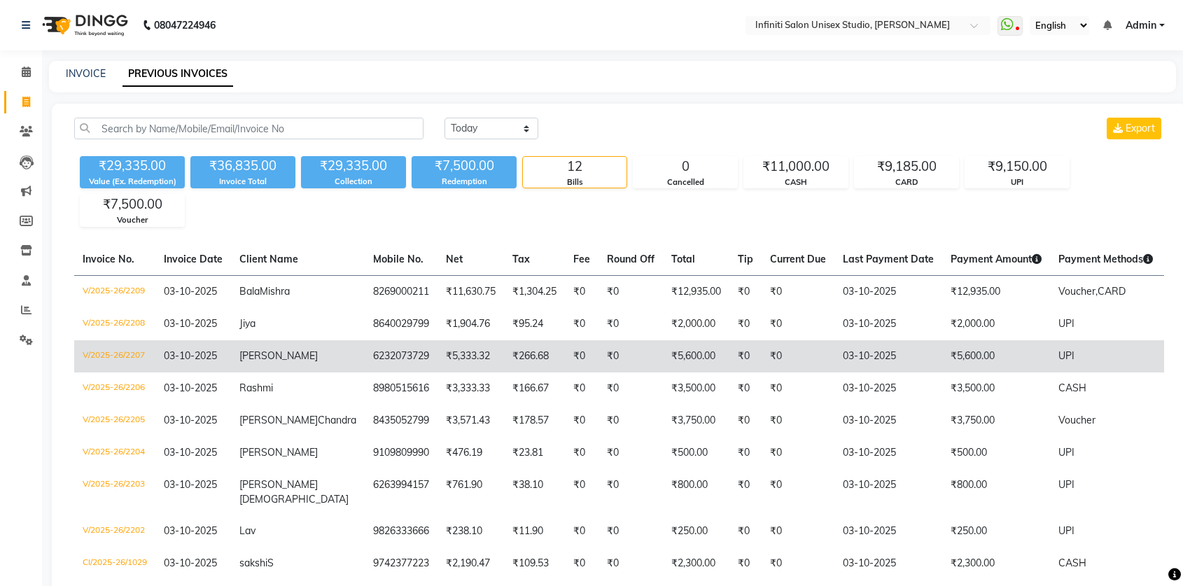
click at [109, 350] on td "V/2025-26/2207" at bounding box center [114, 356] width 81 height 32
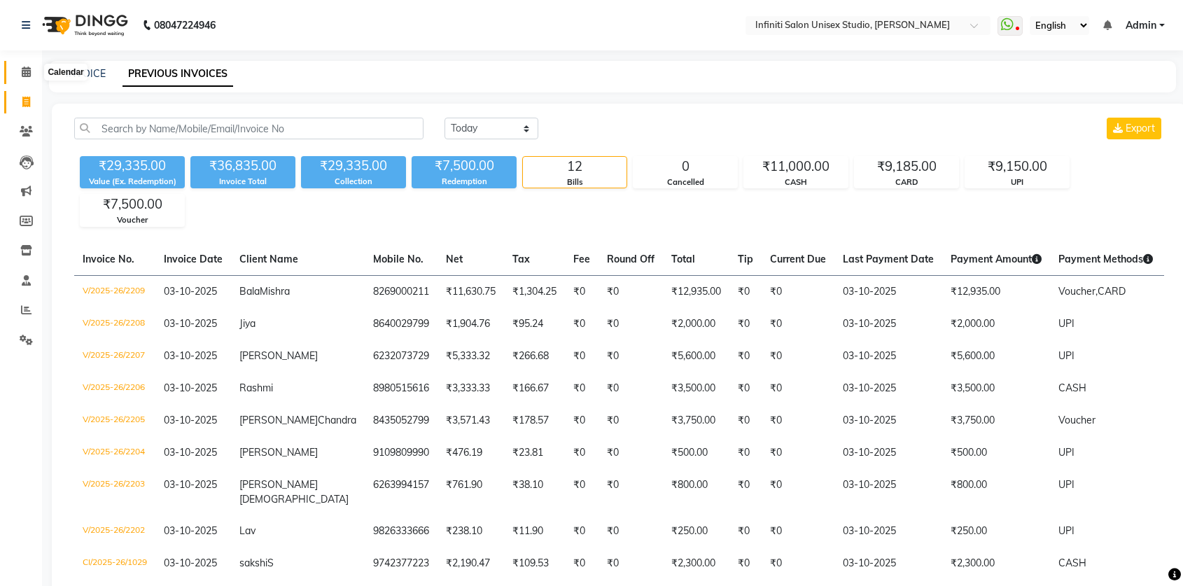
click at [26, 76] on icon at bounding box center [26, 71] width 9 height 10
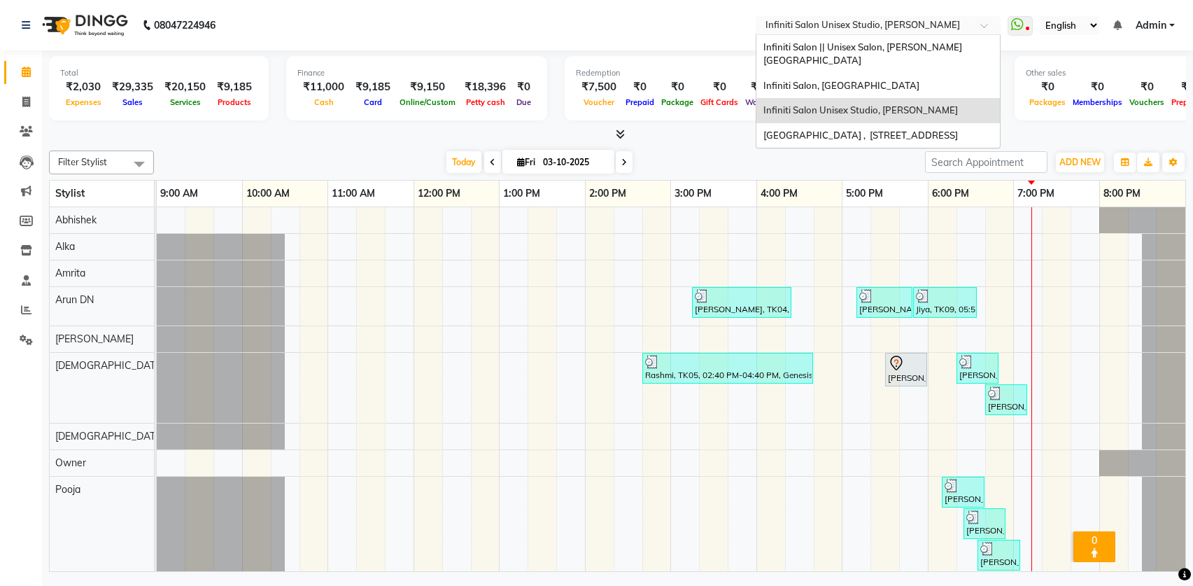
click at [884, 30] on input "text" at bounding box center [864, 27] width 203 height 14
click at [885, 80] on span "Infiniti Salon, Shankar Nagar" at bounding box center [841, 85] width 156 height 11
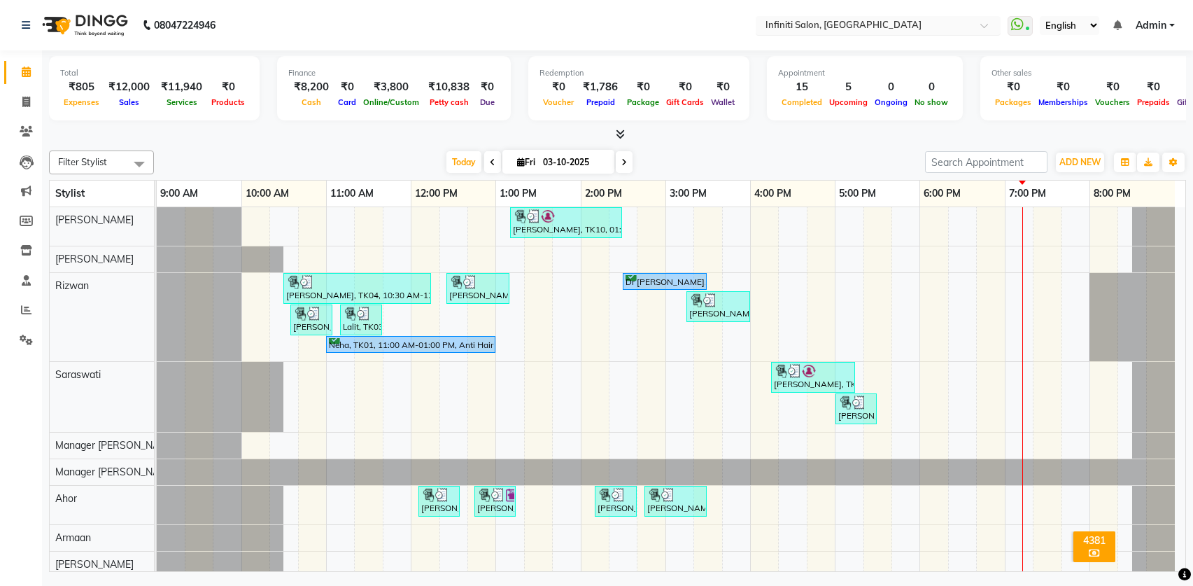
click at [871, 23] on input "text" at bounding box center [864, 27] width 203 height 14
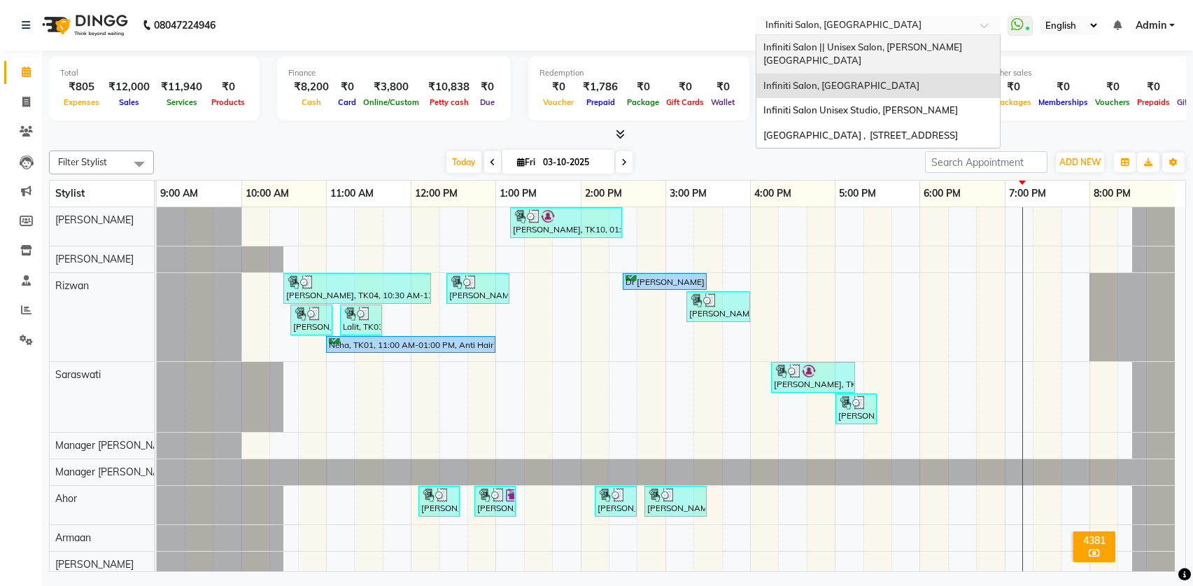
click at [897, 57] on div "Infiniti Salon || Unisex Salon, [PERSON_NAME][GEOGRAPHIC_DATA]" at bounding box center [878, 54] width 244 height 38
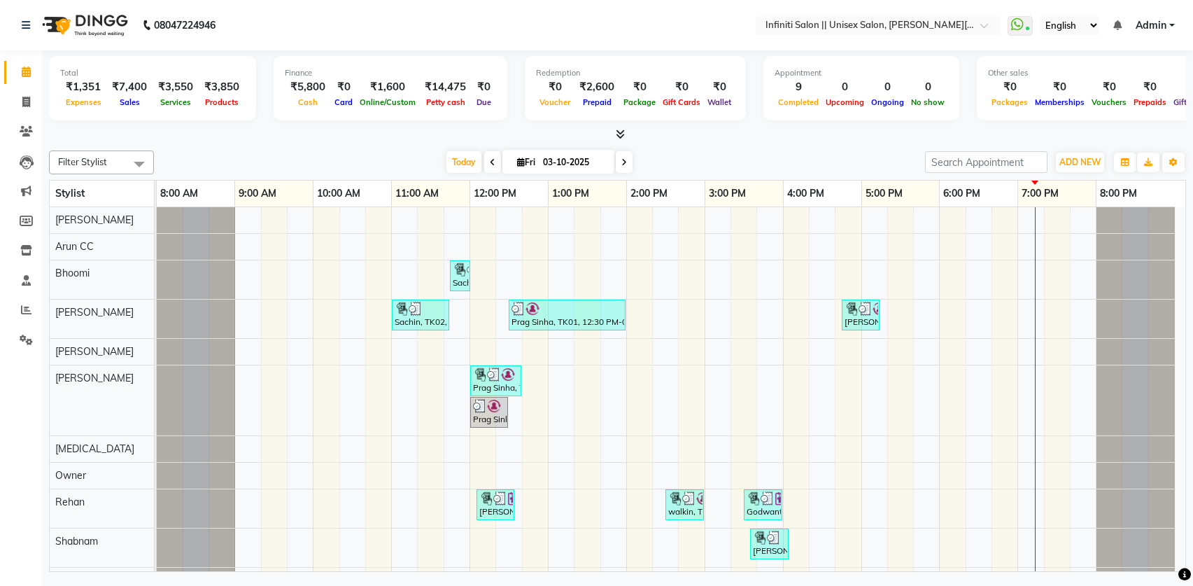
click at [621, 134] on icon at bounding box center [620, 134] width 9 height 10
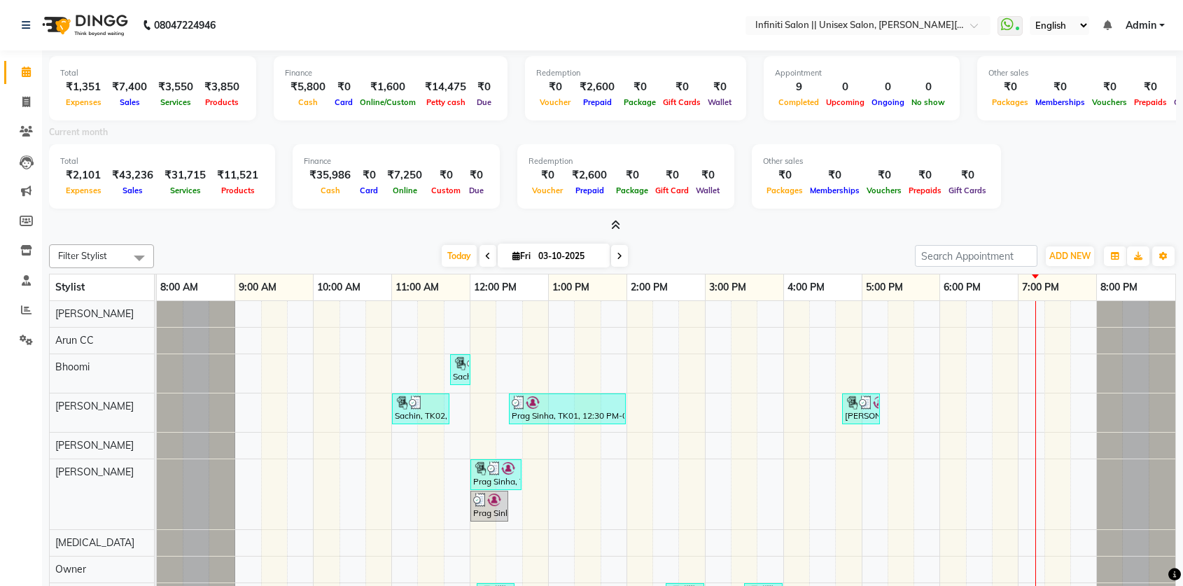
click at [34, 74] on span at bounding box center [26, 72] width 24 height 16
click at [27, 100] on icon at bounding box center [26, 102] width 8 height 10
select select "service"
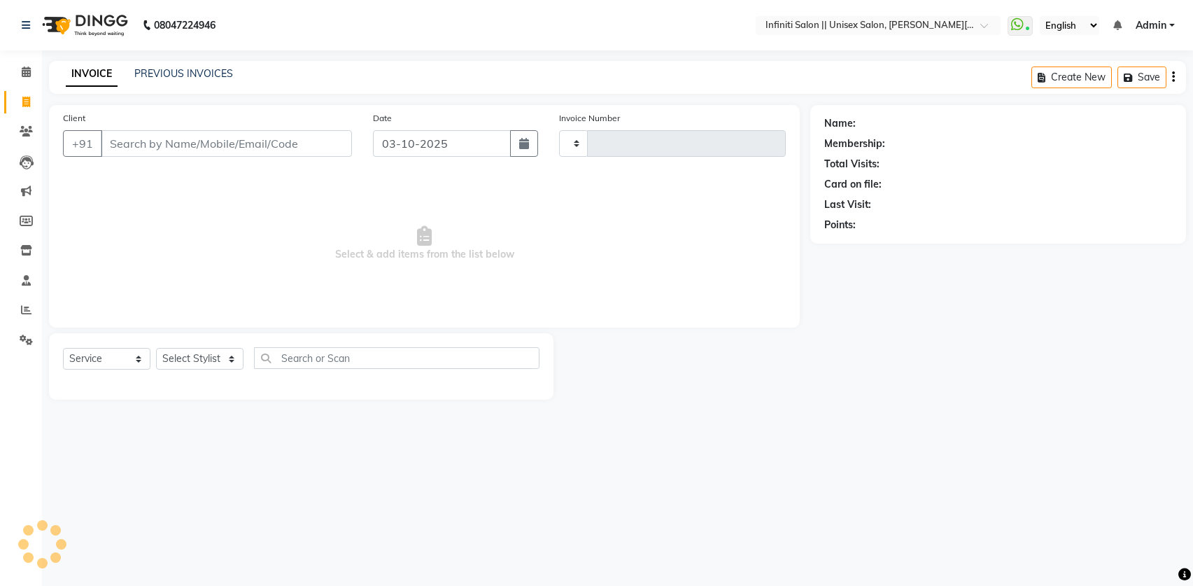
type input "1139"
select select "8233"
click at [34, 69] on span at bounding box center [26, 72] width 24 height 16
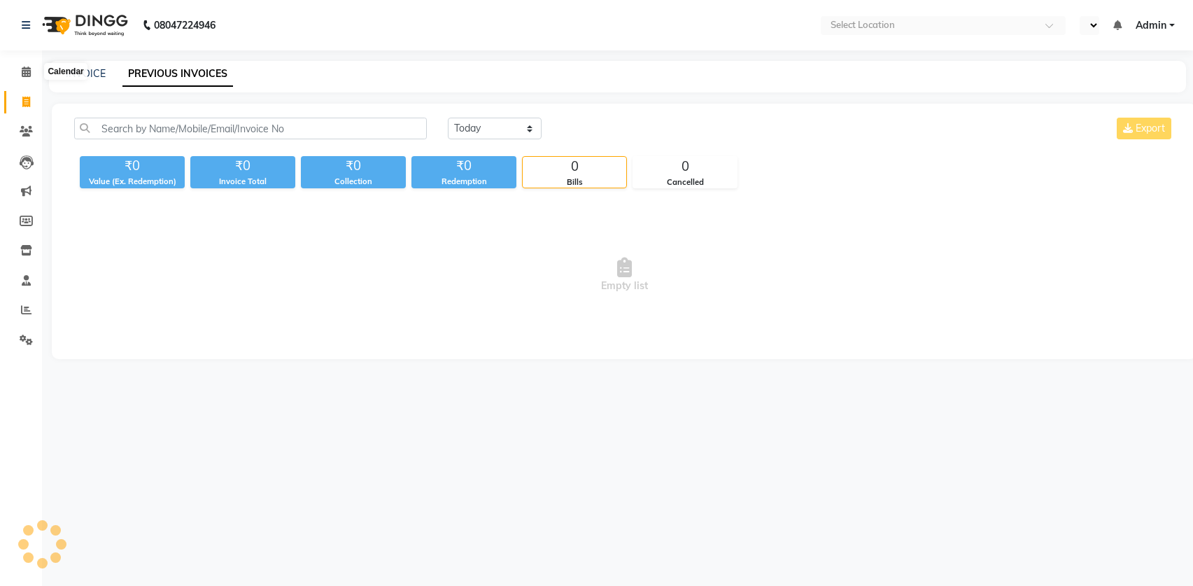
select select "en"
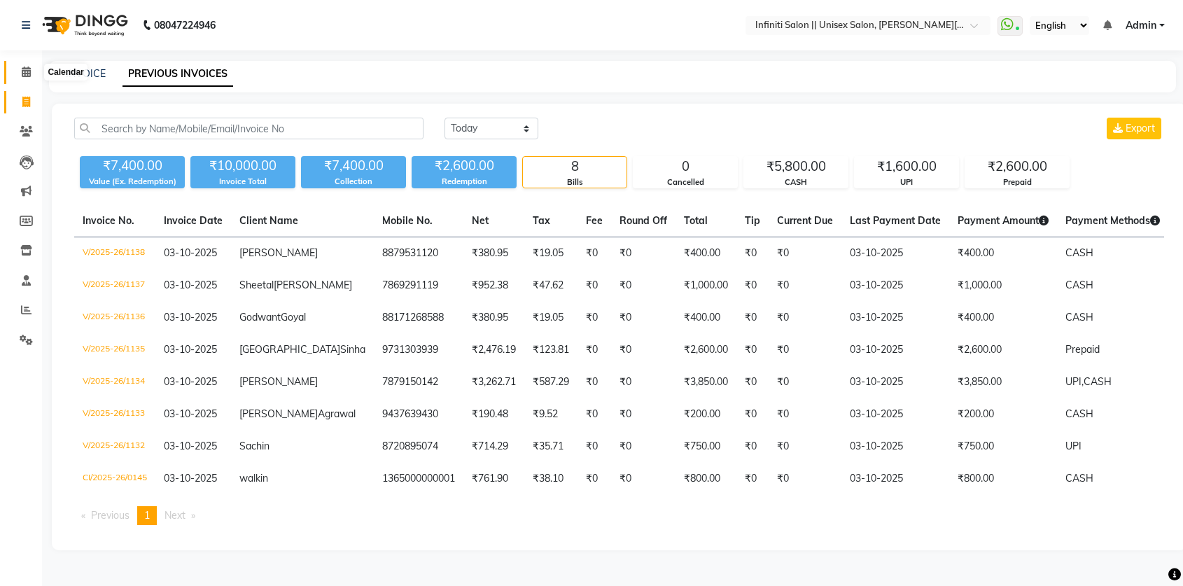
click at [24, 70] on icon at bounding box center [26, 71] width 9 height 10
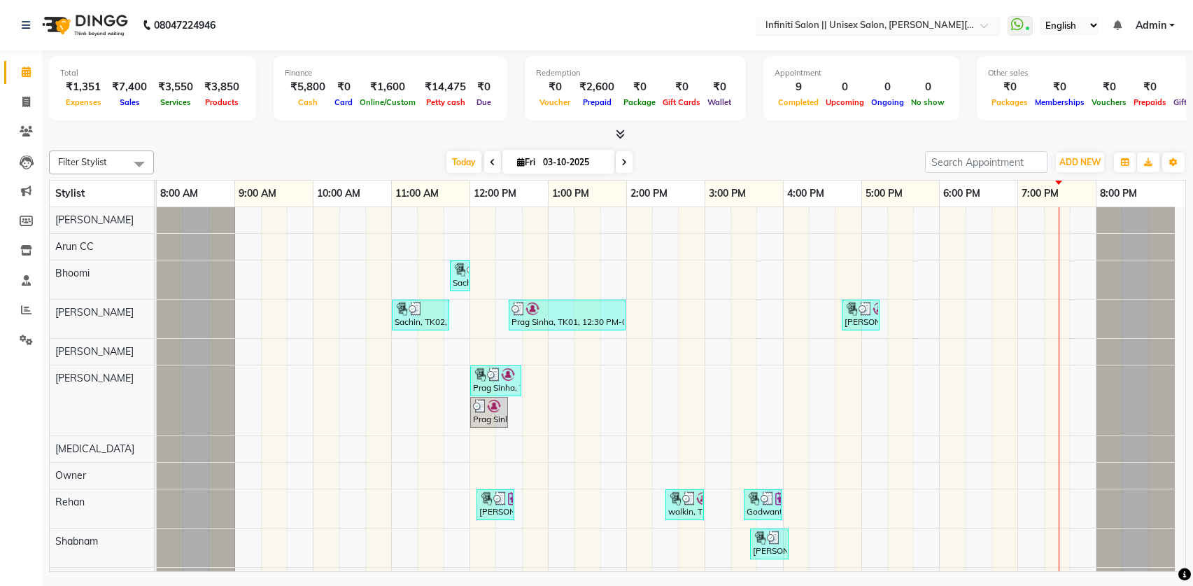
click at [900, 20] on input "text" at bounding box center [864, 27] width 203 height 14
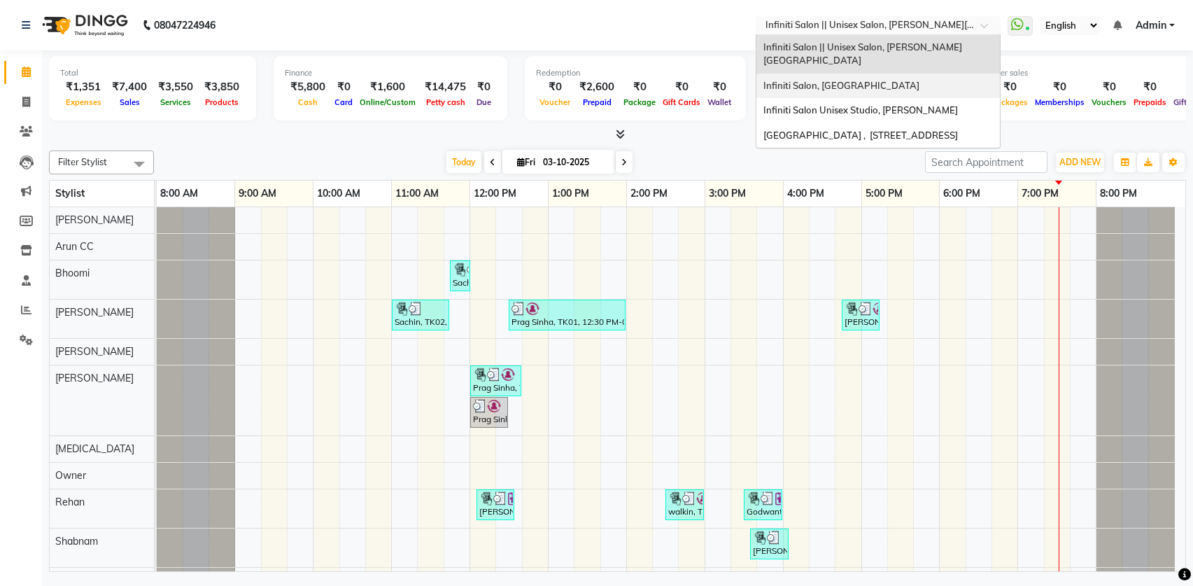
click at [880, 80] on span "Infiniti Salon, Shankar Nagar" at bounding box center [841, 85] width 156 height 11
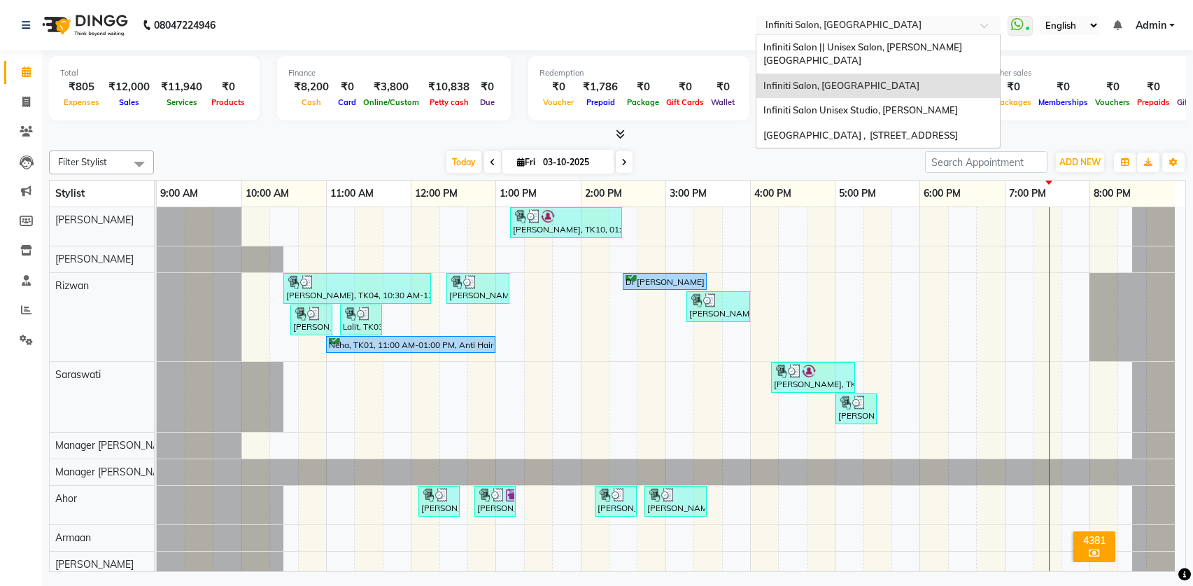
click at [882, 30] on input "text" at bounding box center [864, 27] width 203 height 14
click at [885, 104] on span "Infiniti Salon Unisex Studio, [PERSON_NAME]" at bounding box center [860, 109] width 195 height 11
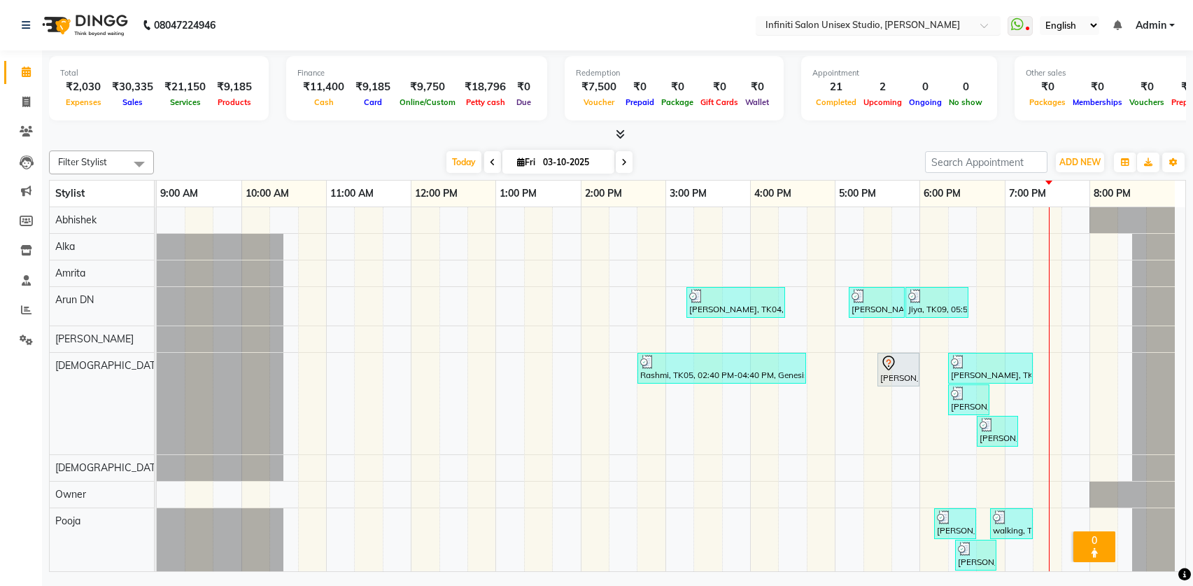
click at [875, 23] on input "text" at bounding box center [864, 27] width 203 height 14
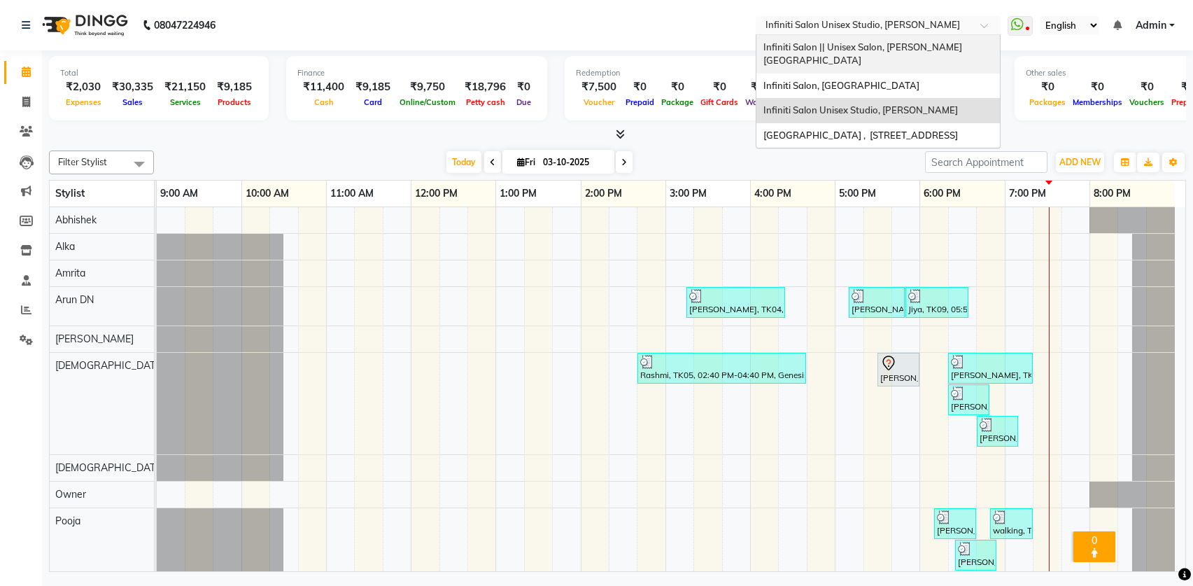
click at [873, 43] on span "Infiniti Salon || Unisex Salon, [PERSON_NAME][GEOGRAPHIC_DATA]" at bounding box center [862, 53] width 199 height 25
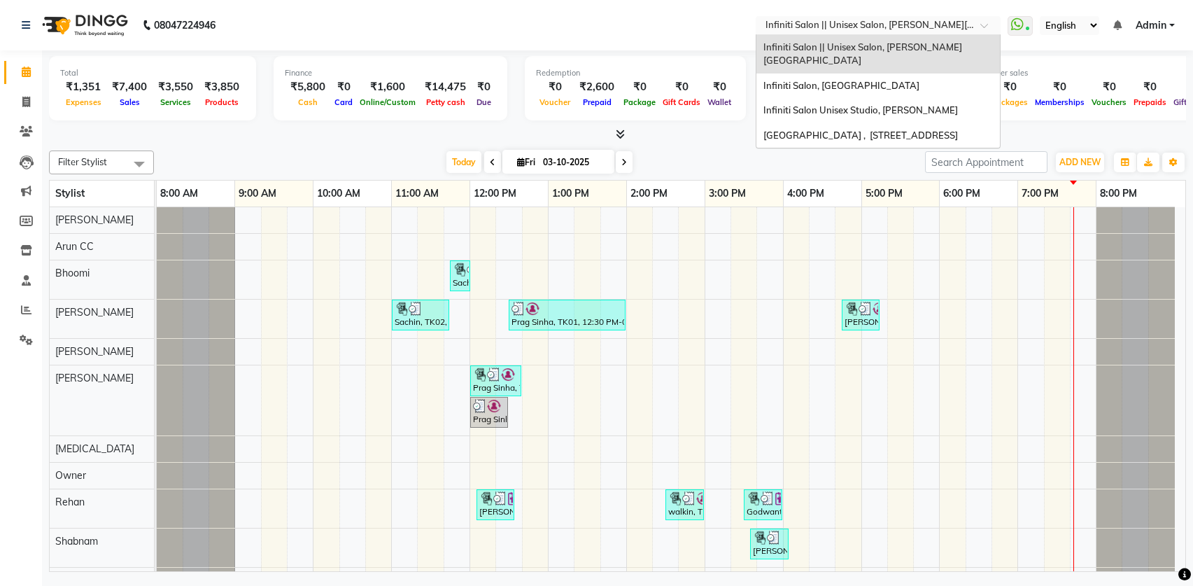
click at [861, 29] on input "text" at bounding box center [864, 27] width 203 height 14
click at [853, 80] on span "Infiniti Salon, [GEOGRAPHIC_DATA]" at bounding box center [841, 85] width 156 height 11
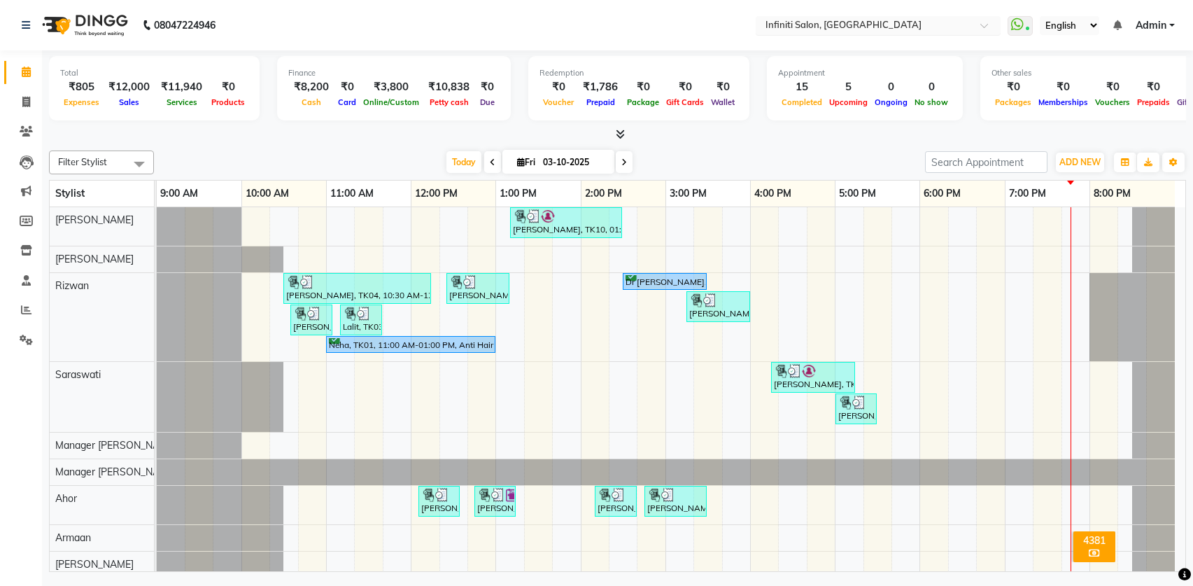
click at [843, 20] on input "text" at bounding box center [864, 27] width 203 height 14
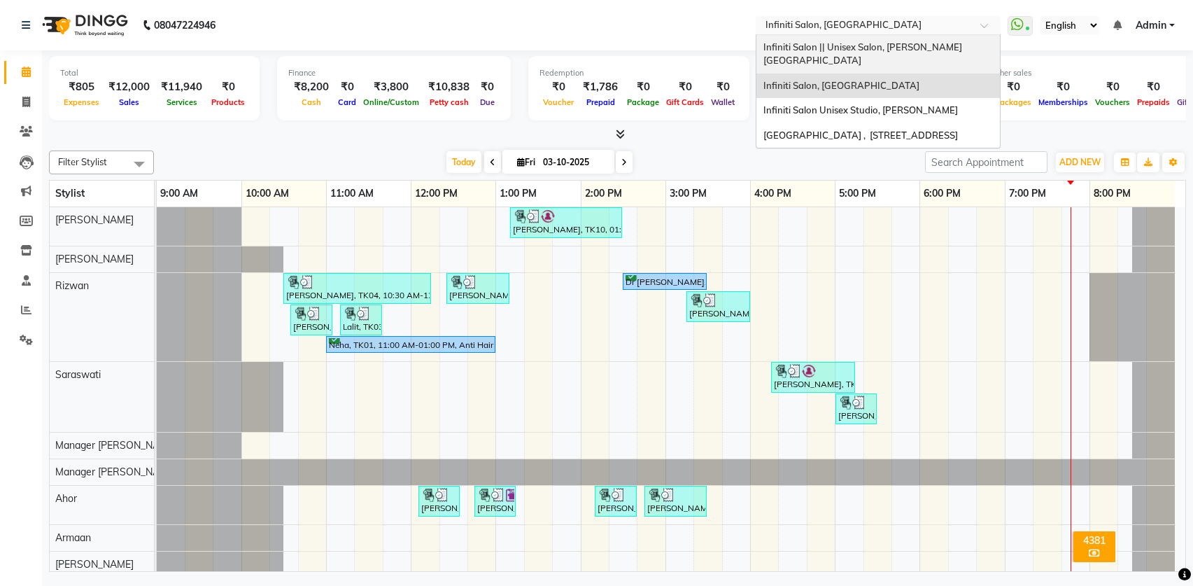
click at [856, 41] on span "Infiniti Salon || Unisex Salon, Choubey Colony" at bounding box center [862, 53] width 199 height 25
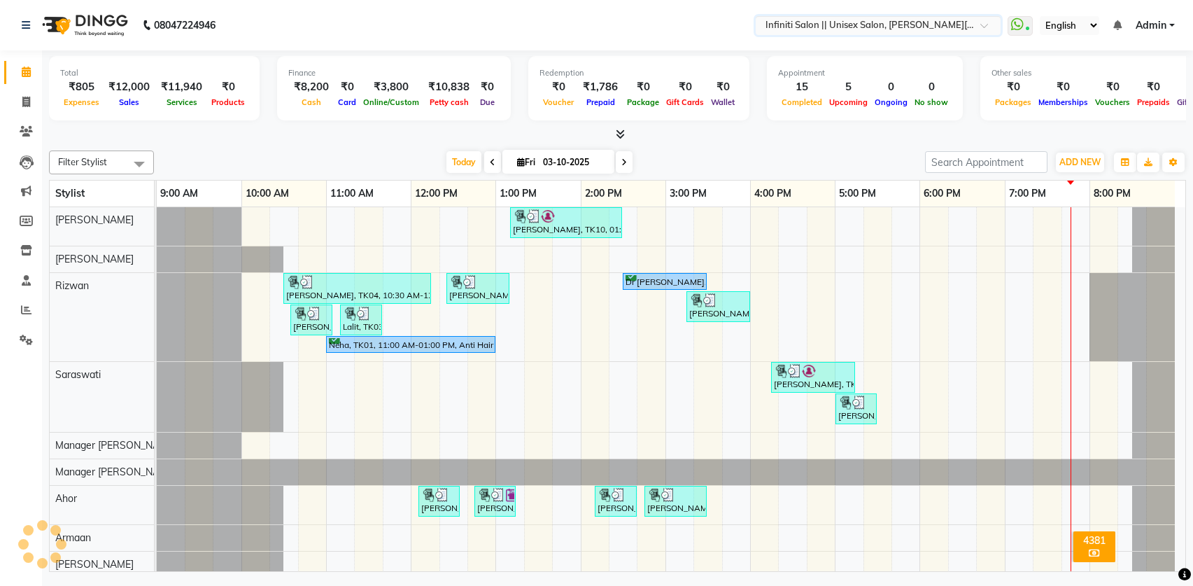
click at [860, 27] on input "text" at bounding box center [864, 27] width 203 height 14
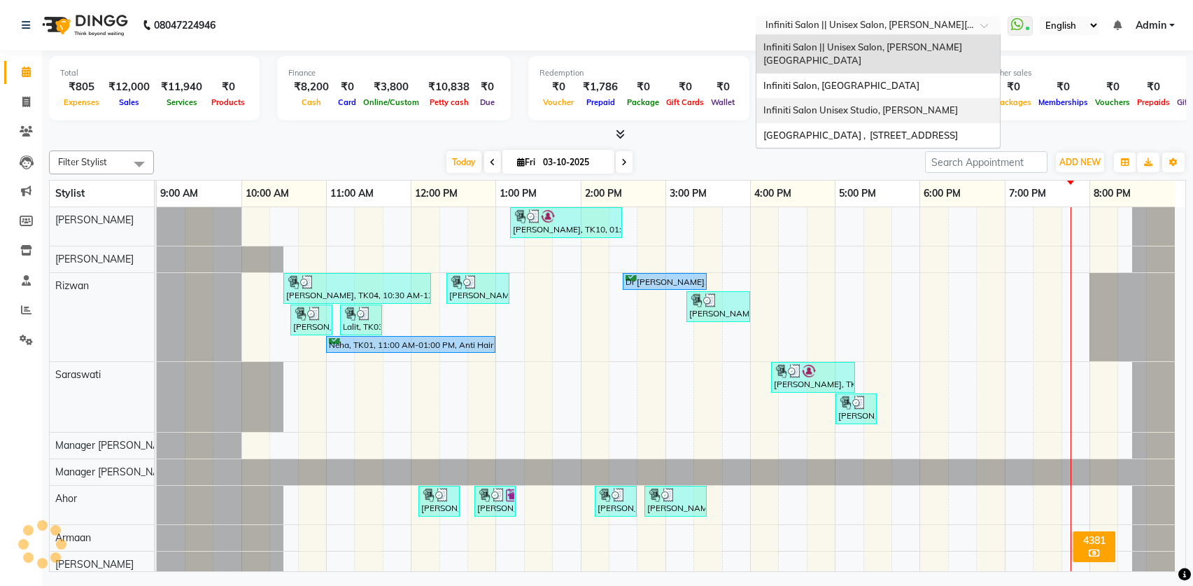
click at [870, 104] on span "Infiniti Salon Unisex Studio, [PERSON_NAME]" at bounding box center [860, 109] width 195 height 11
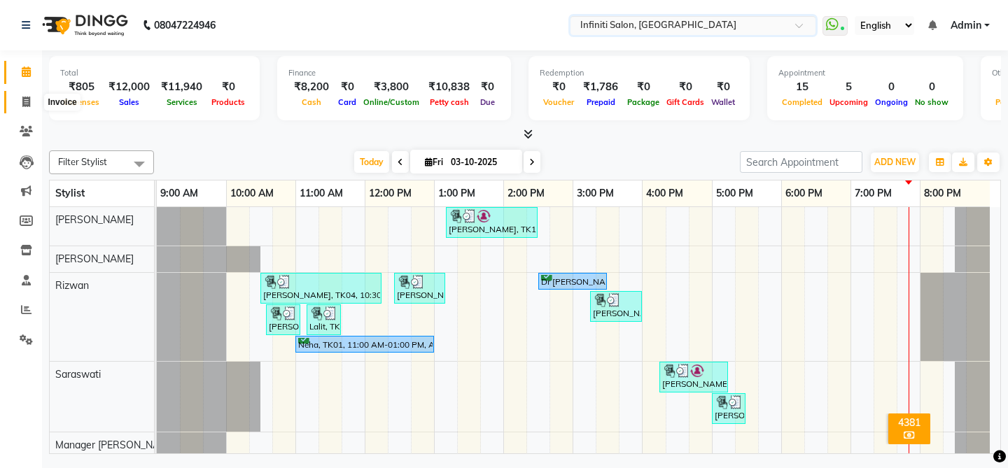
click at [28, 97] on icon at bounding box center [26, 102] width 8 height 10
select select "service"
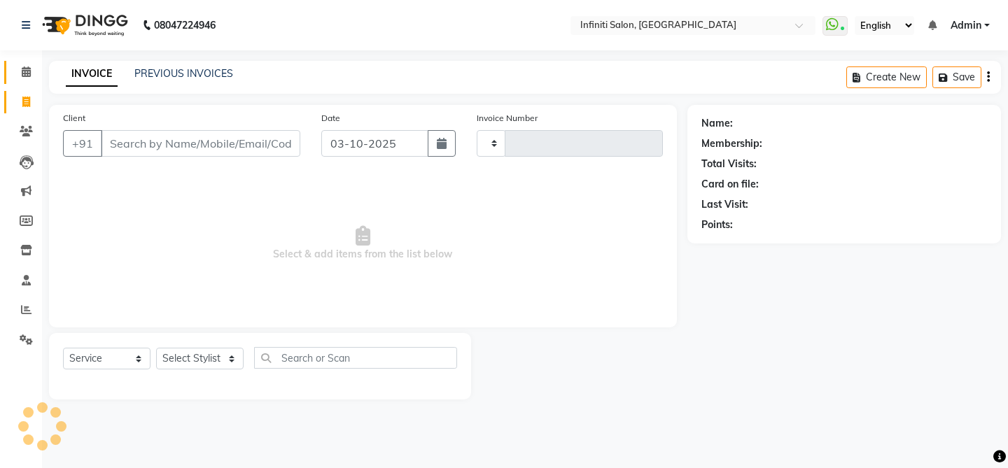
type input "3128"
select select "5804"
click at [24, 74] on icon at bounding box center [26, 71] width 9 height 10
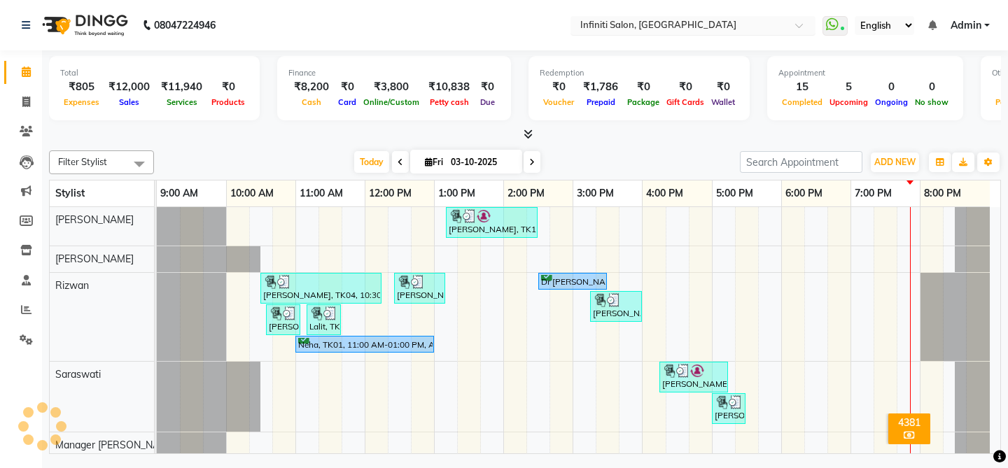
click at [614, 30] on input "text" at bounding box center [678, 27] width 203 height 14
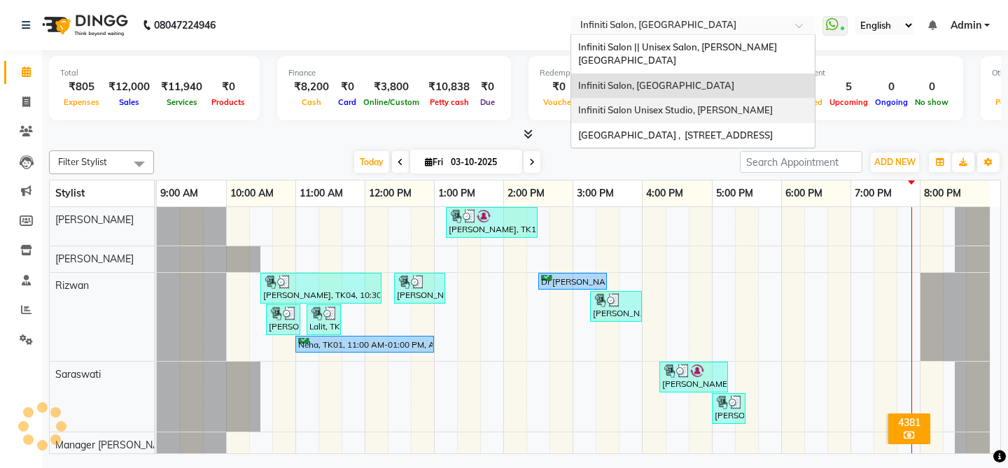
click at [623, 104] on span "Infiniti Salon Unisex Studio, [PERSON_NAME]" at bounding box center [675, 109] width 195 height 11
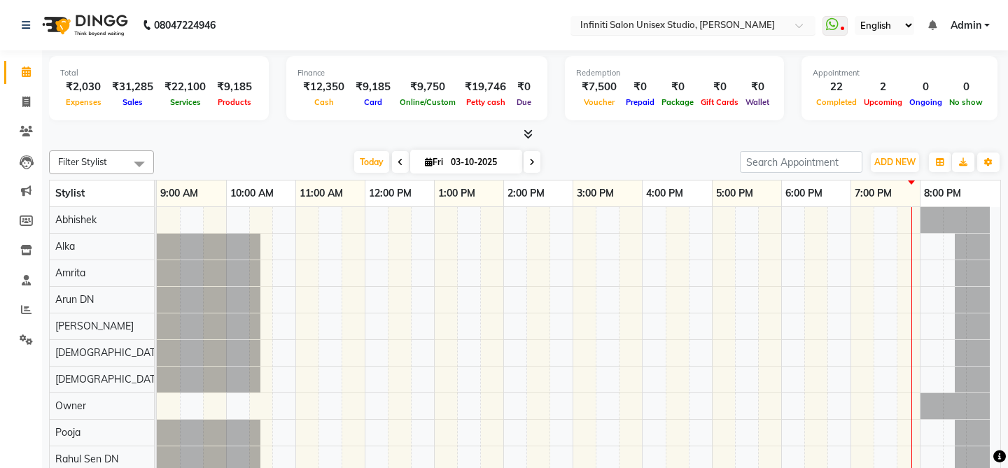
select select "en"
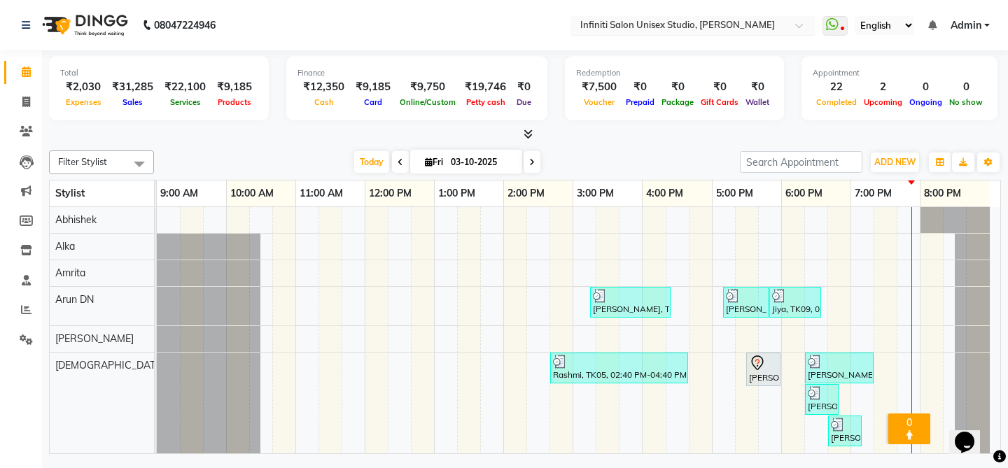
click at [709, 29] on input "text" at bounding box center [678, 27] width 203 height 14
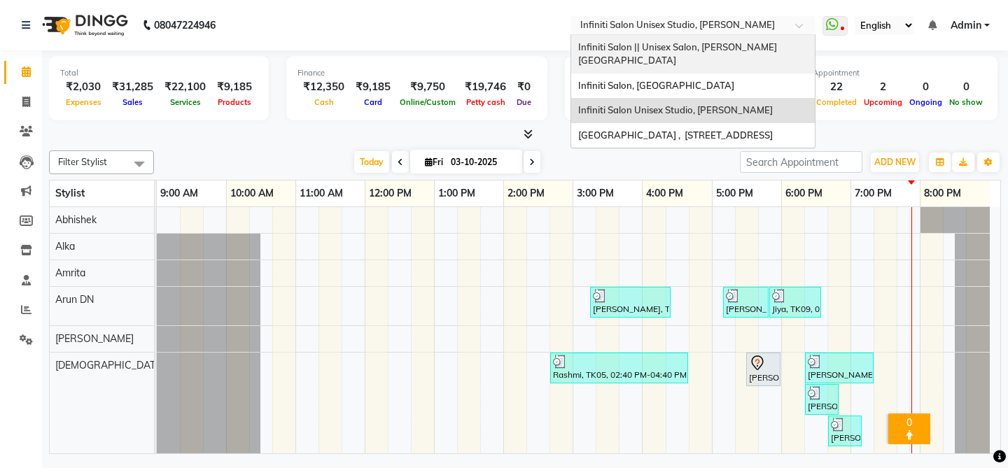
click at [700, 48] on span "Infiniti Salon || Unisex Salon, [PERSON_NAME][GEOGRAPHIC_DATA]" at bounding box center [677, 53] width 199 height 25
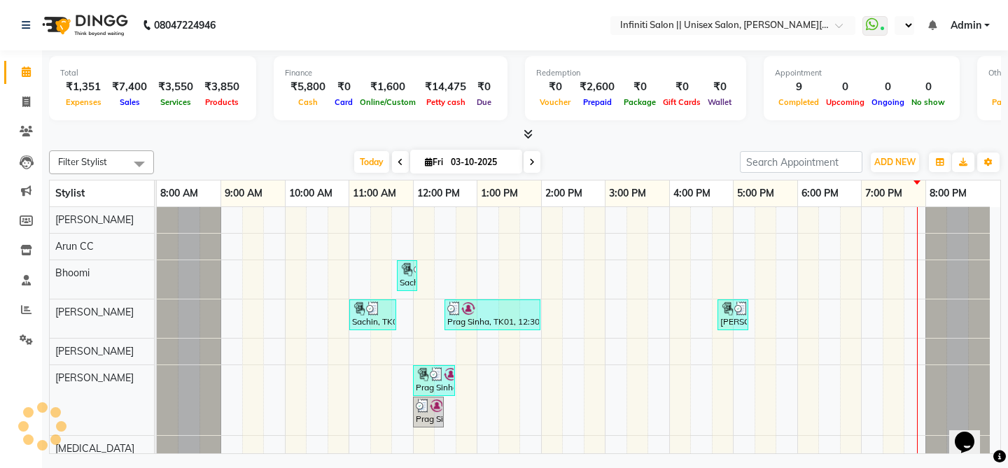
select select "en"
click at [528, 136] on icon at bounding box center [527, 134] width 9 height 10
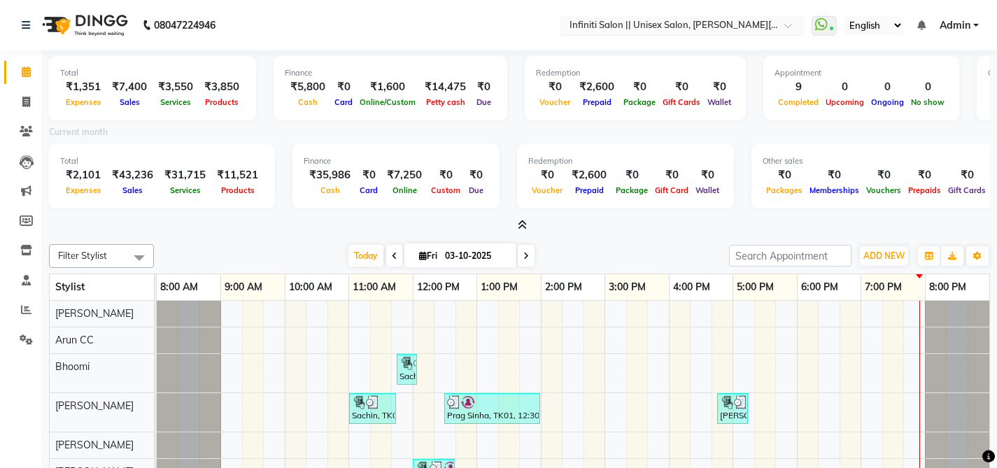
click at [665, 27] on input "text" at bounding box center [668, 27] width 203 height 14
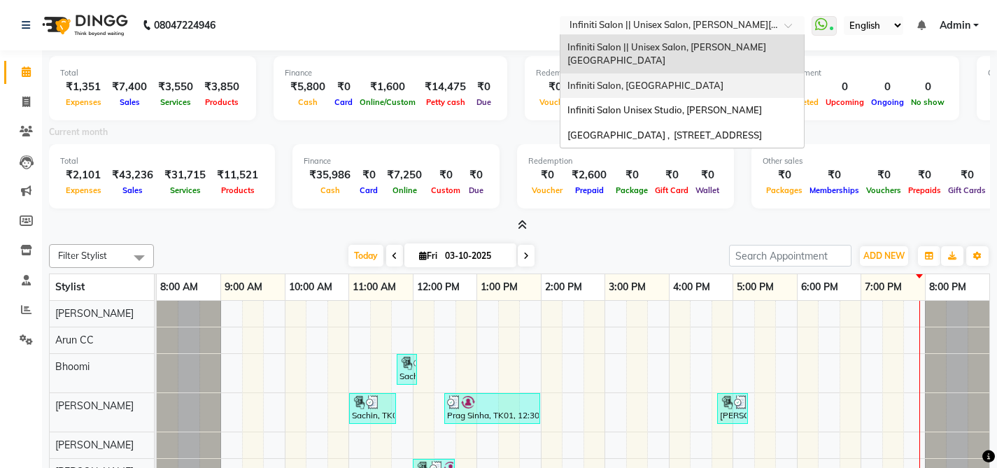
click at [665, 80] on span "Infiniti Salon, [GEOGRAPHIC_DATA]" at bounding box center [645, 85] width 156 height 11
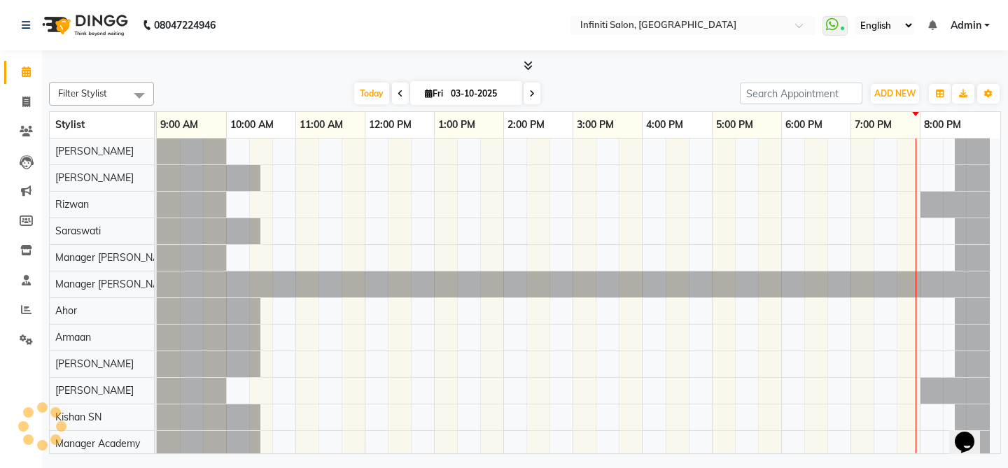
select select "en"
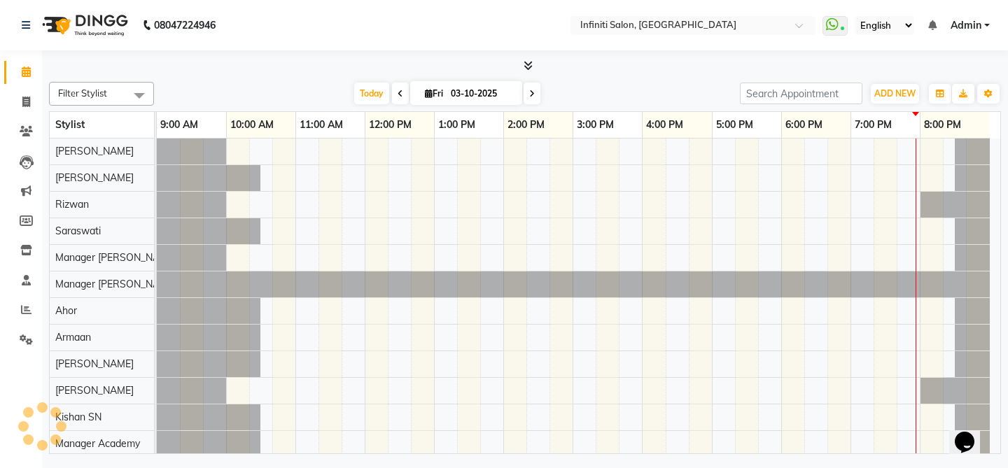
click at [526, 67] on icon at bounding box center [527, 65] width 9 height 10
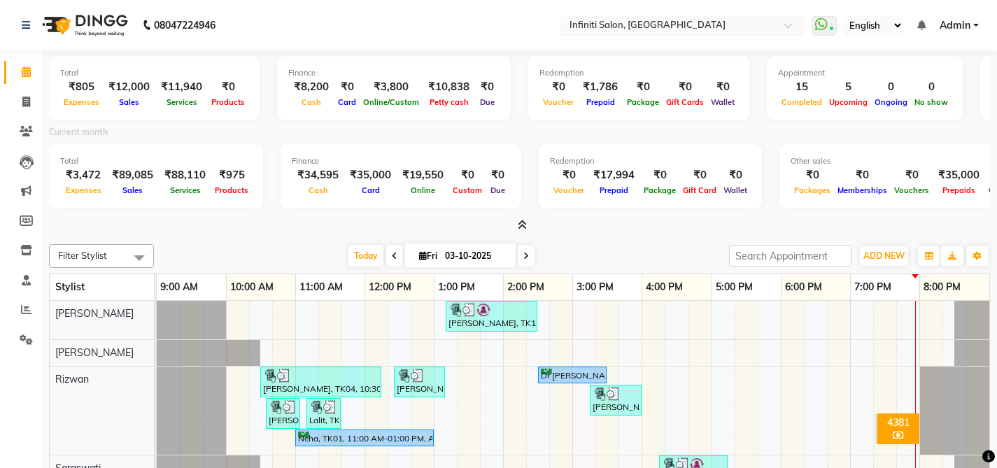
click at [602, 24] on input "text" at bounding box center [668, 27] width 203 height 14
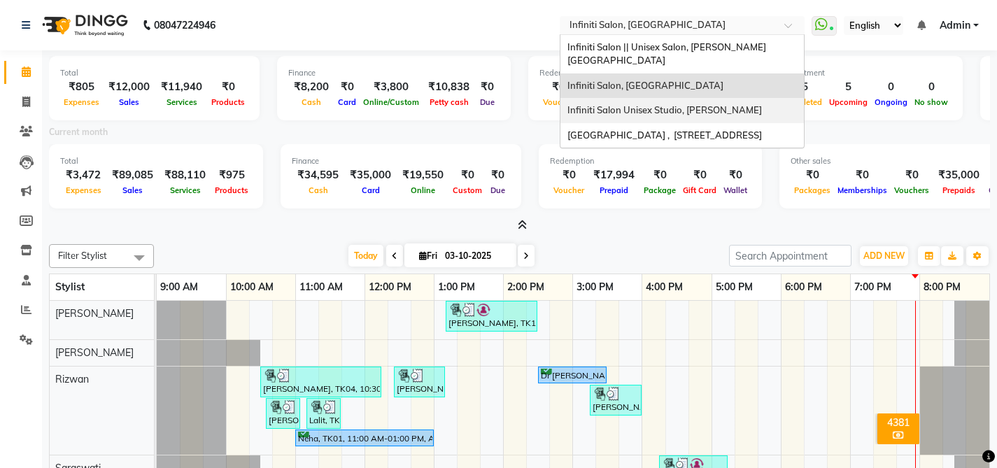
click at [607, 104] on span "Infiniti Salon Unisex Studio, [PERSON_NAME]" at bounding box center [664, 109] width 195 height 11
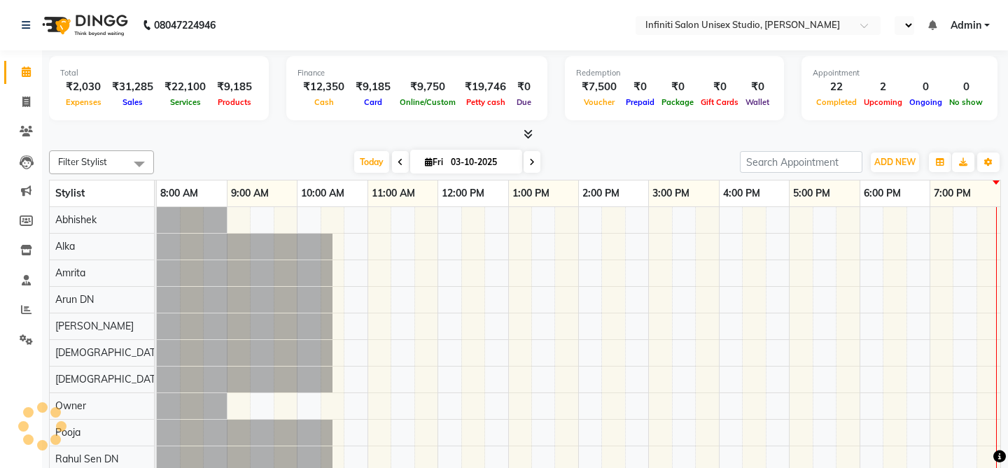
select select "en"
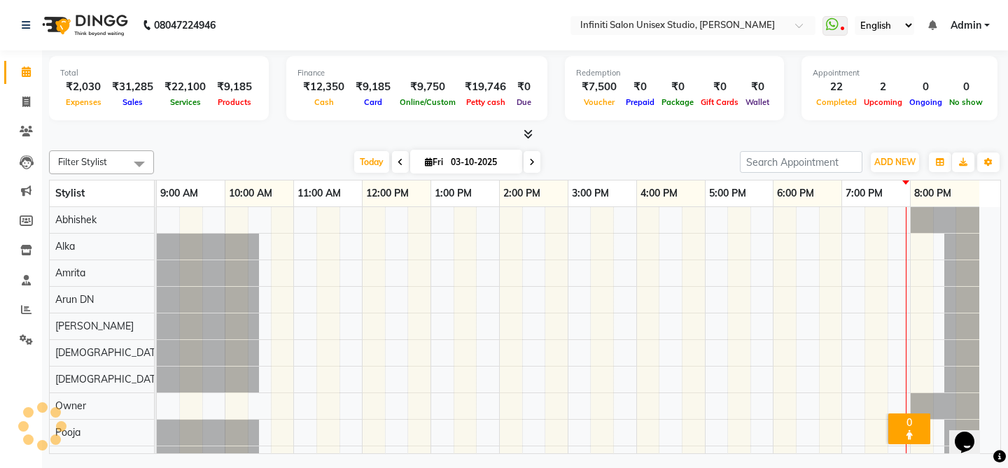
click at [527, 129] on icon at bounding box center [527, 134] width 9 height 10
